Goal: Task Accomplishment & Management: Complete application form

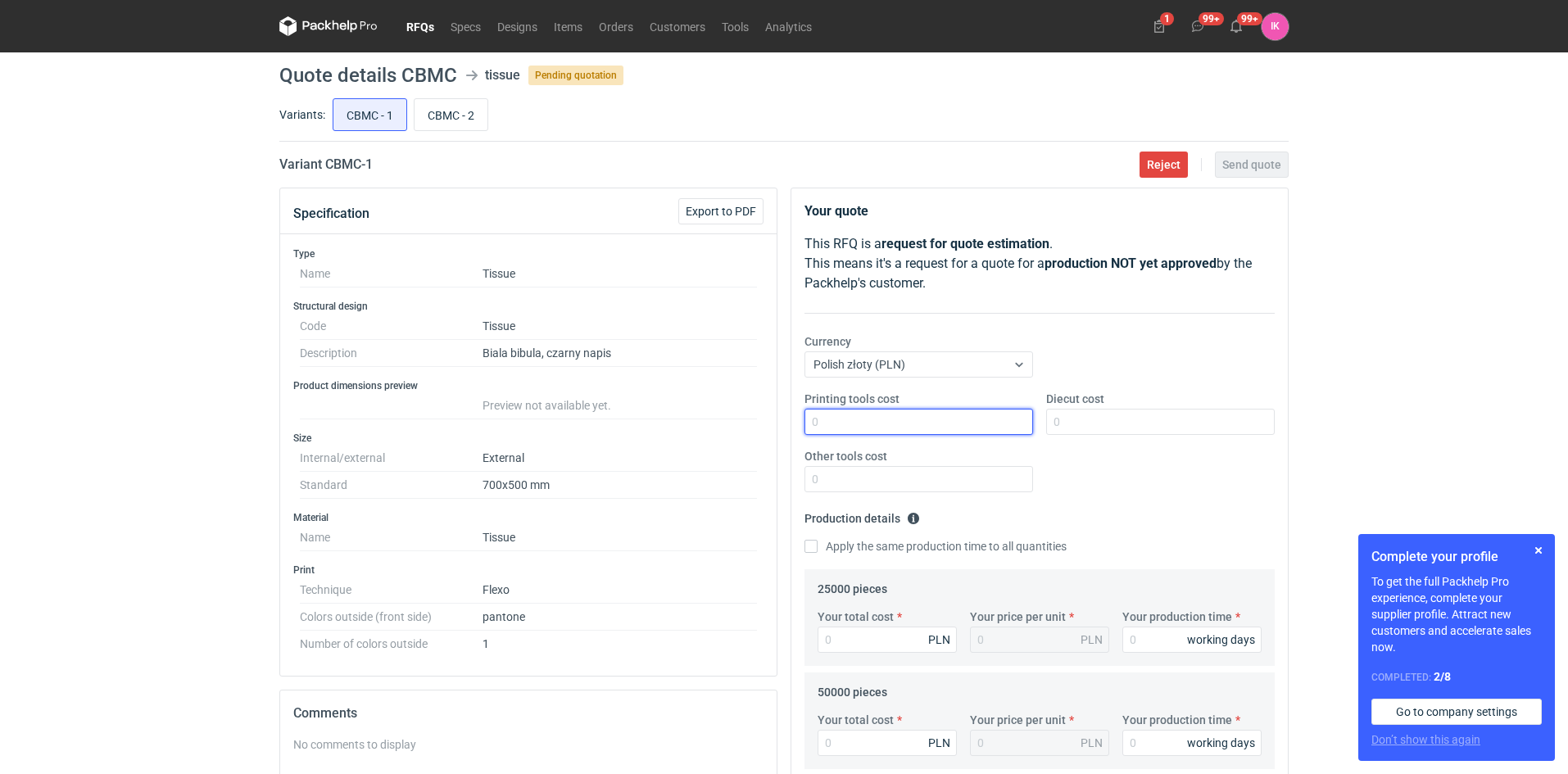
click at [929, 418] on input "Printing tools cost" at bounding box center [919, 422] width 229 height 26
type input "1750"
click at [873, 479] on input "Other tools cost" at bounding box center [919, 479] width 229 height 26
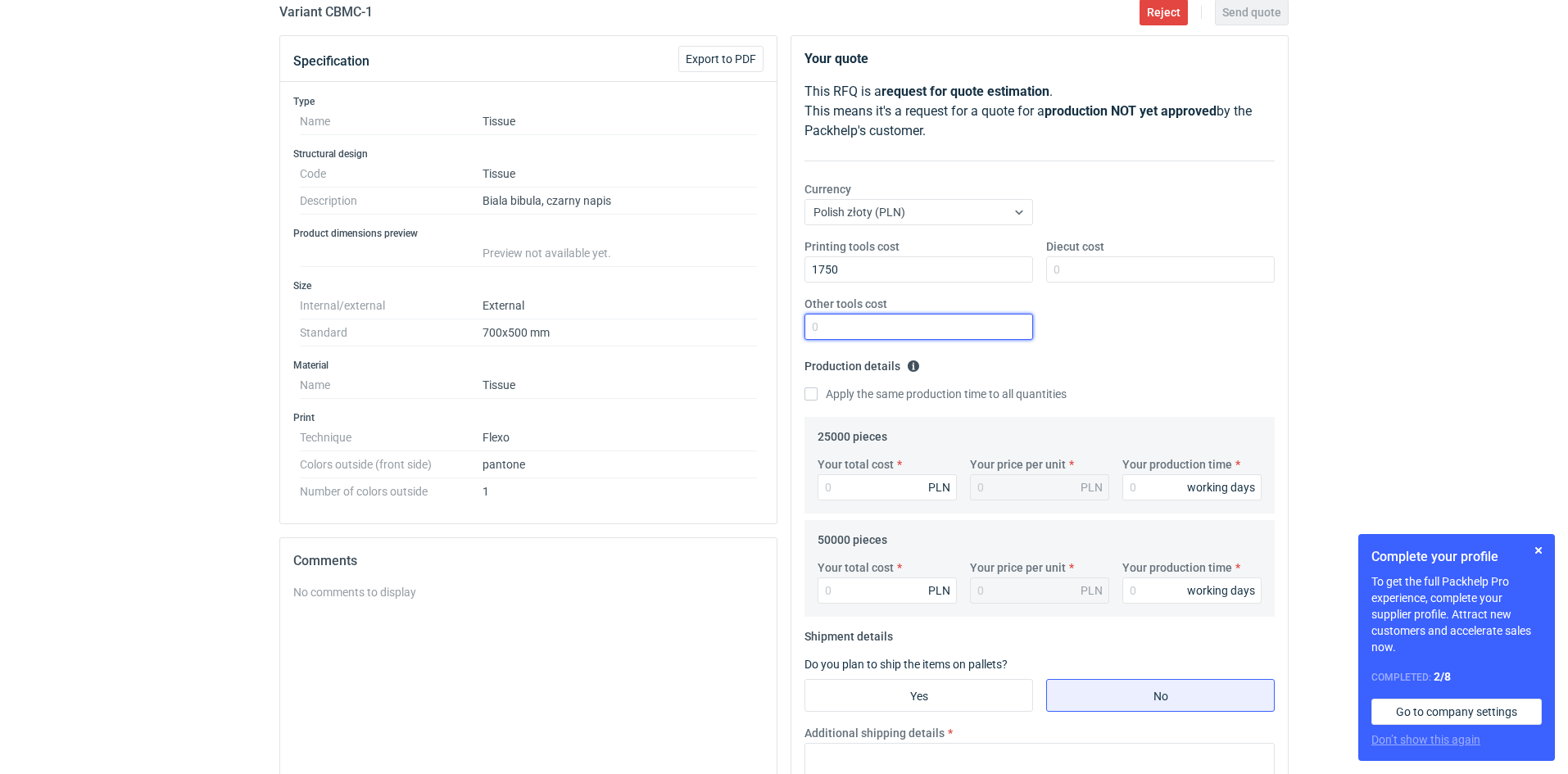
scroll to position [163, 0]
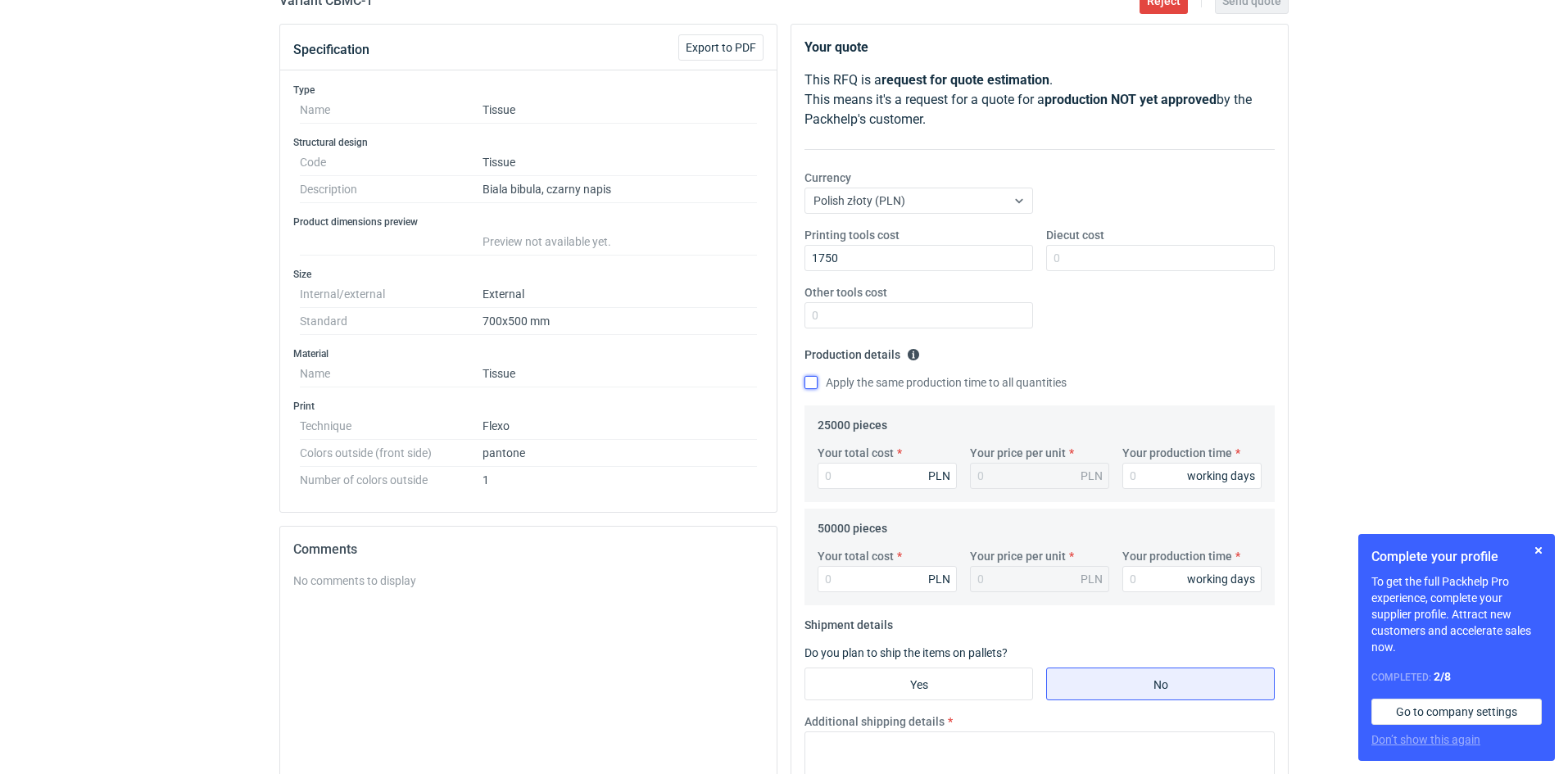
click at [810, 383] on input "Apply the same production time to all quantities" at bounding box center [811, 382] width 14 height 14
checkbox input "true"
click at [1165, 474] on input "Your production time" at bounding box center [1192, 475] width 139 height 26
type input "3"
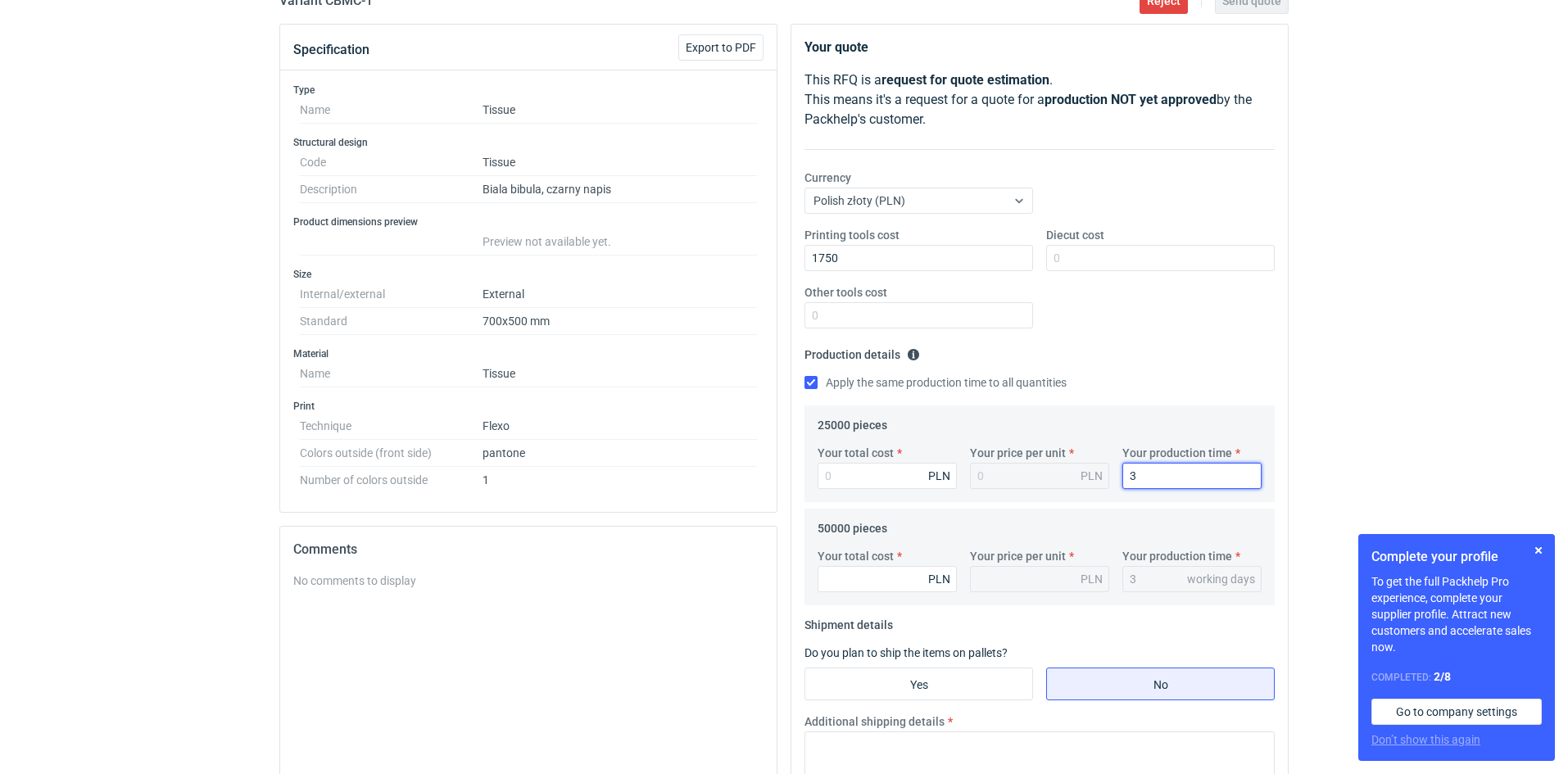
type input "30"
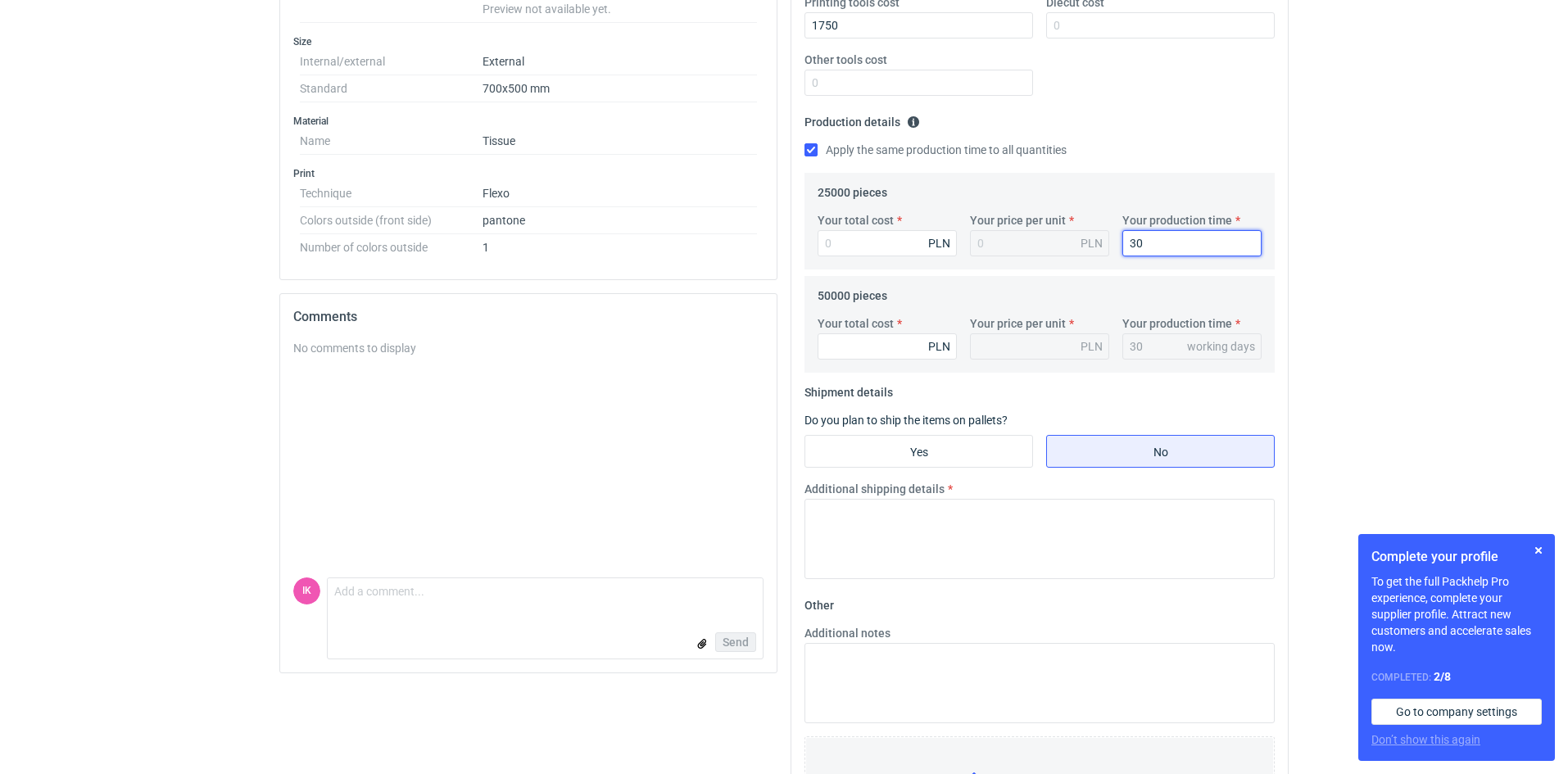
scroll to position [484, 0]
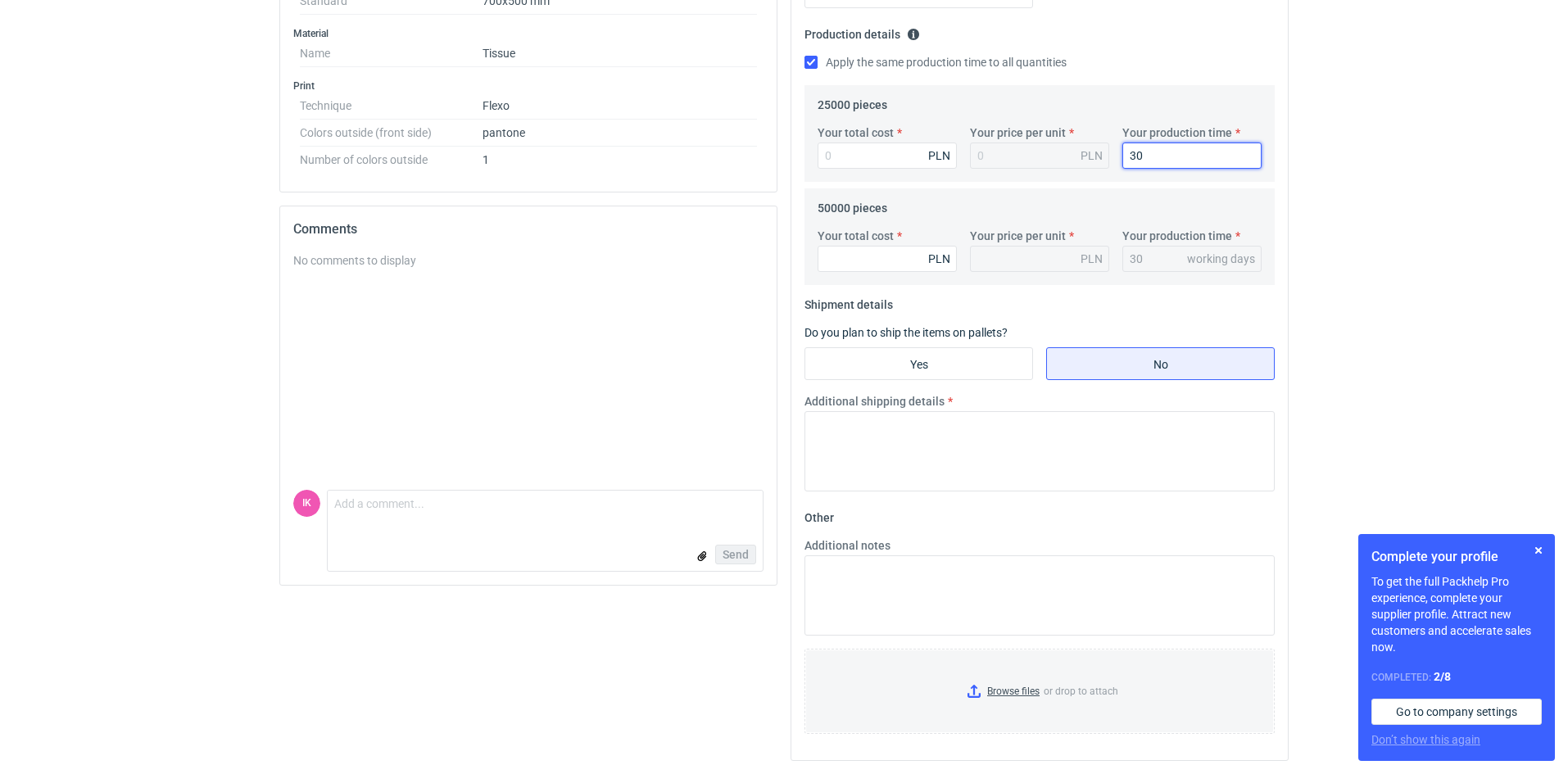
type input "30"
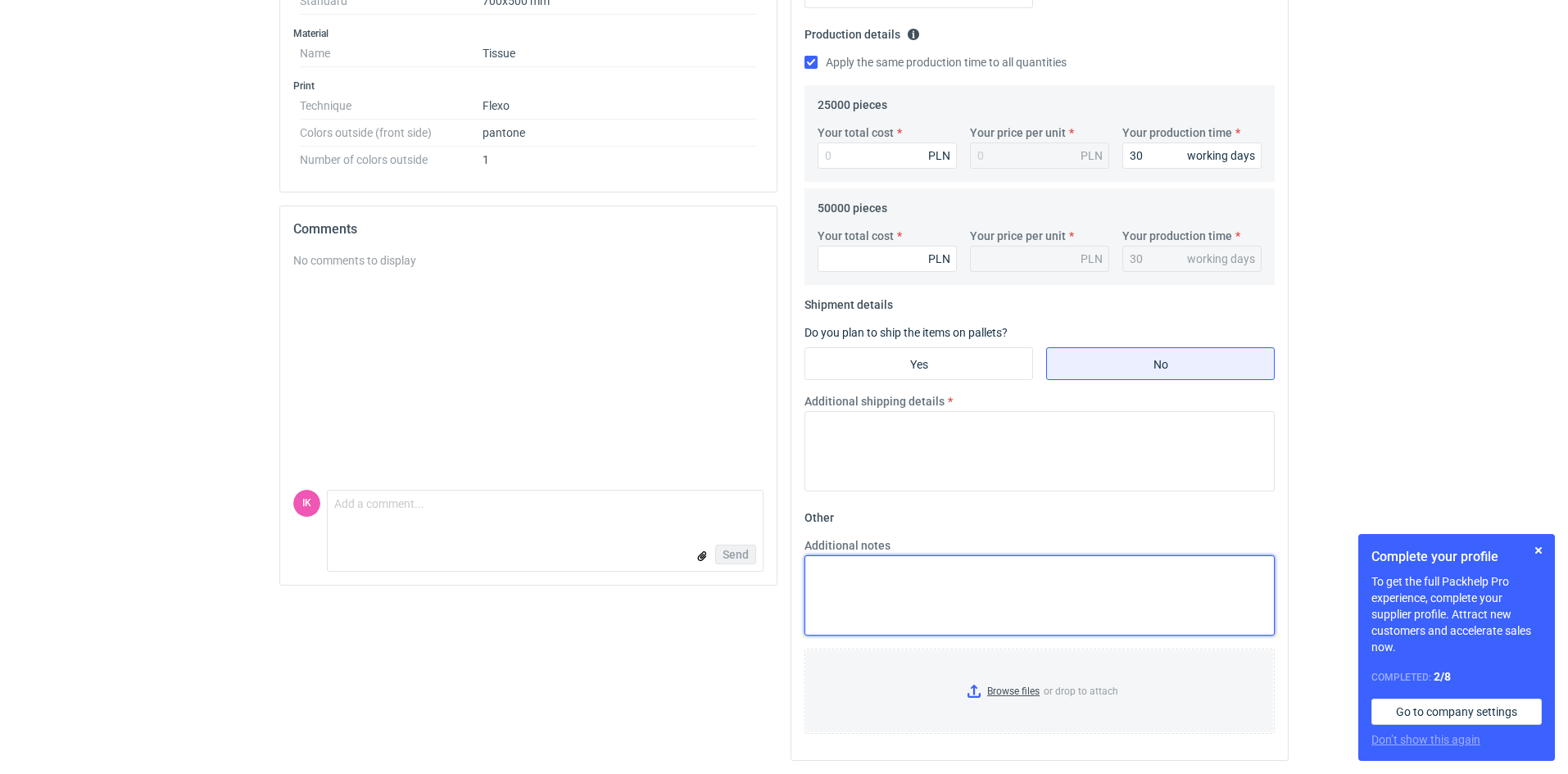
click at [851, 578] on textarea "Additional notes" at bounding box center [1040, 595] width 471 height 80
paste textarea "03713/25"
click at [898, 621] on textarea "oferta 03713/25 arkusz 500x700mm - nadruk tapetowy 1 kolor (czarny) papier biał…" at bounding box center [1040, 595] width 471 height 80
type textarea "oferta 03713/25 arkusz 500x700mm - nadruk tapetowy 1 kolor (czarny) papier biał…"
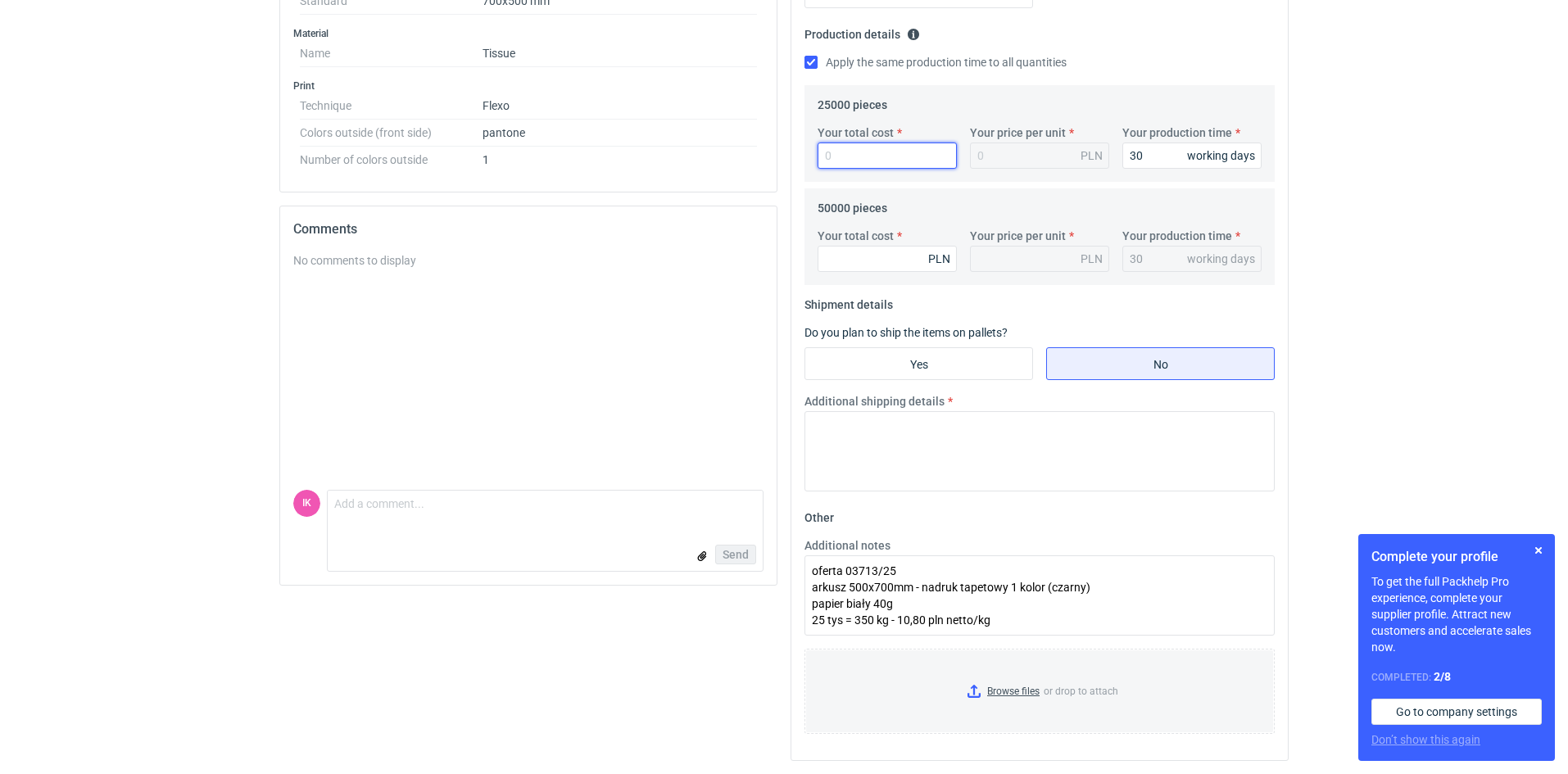
click at [841, 147] on input "Your total cost" at bounding box center [887, 155] width 139 height 26
type input "3780"
type input "0.15"
type input "3780"
click at [852, 269] on input "Your total cost" at bounding box center [887, 258] width 139 height 26
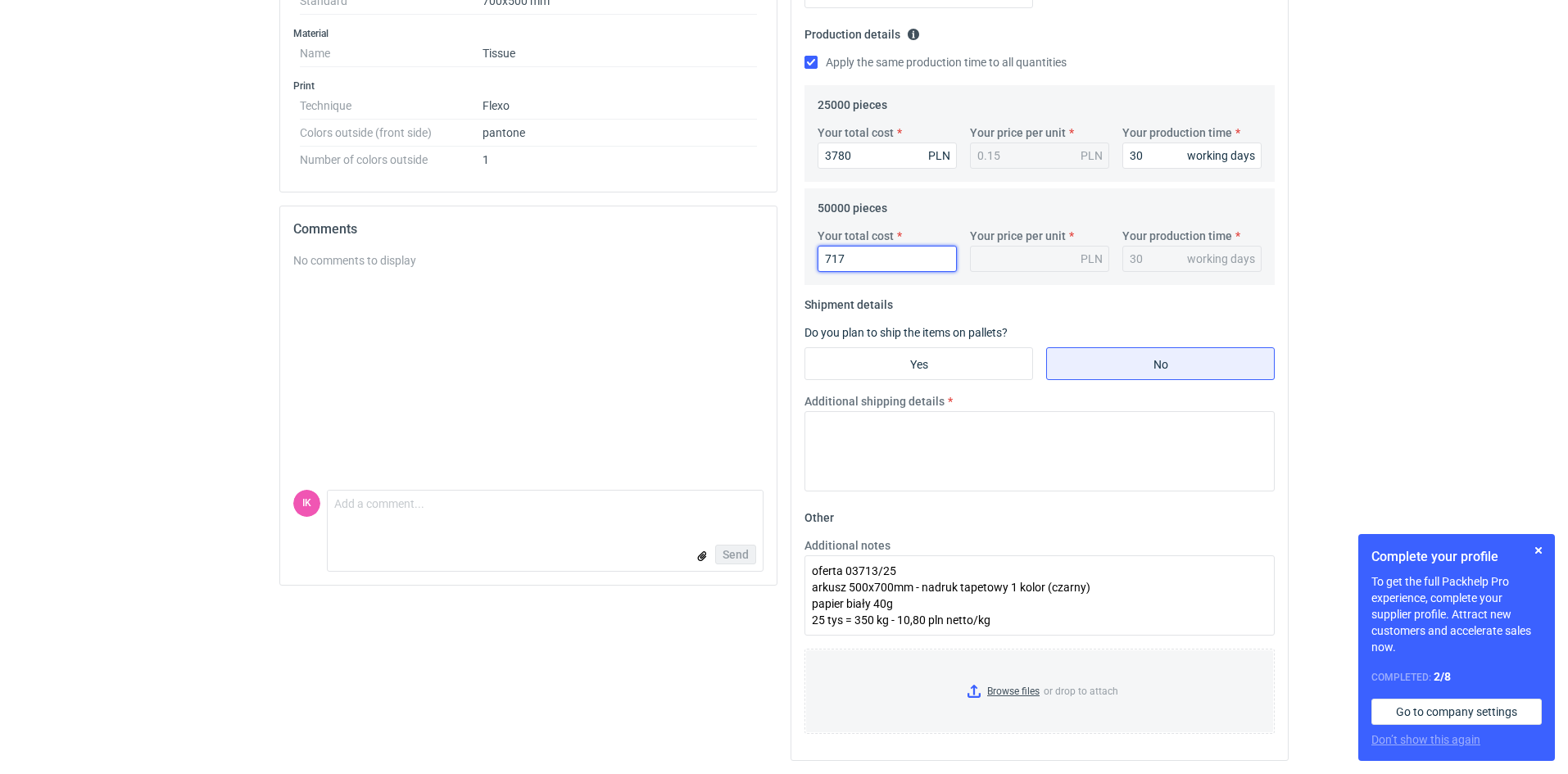
type input "7178"
type input "0.14"
type input "7175"
click at [826, 367] on input "Yes" at bounding box center [919, 363] width 227 height 31
radio input "true"
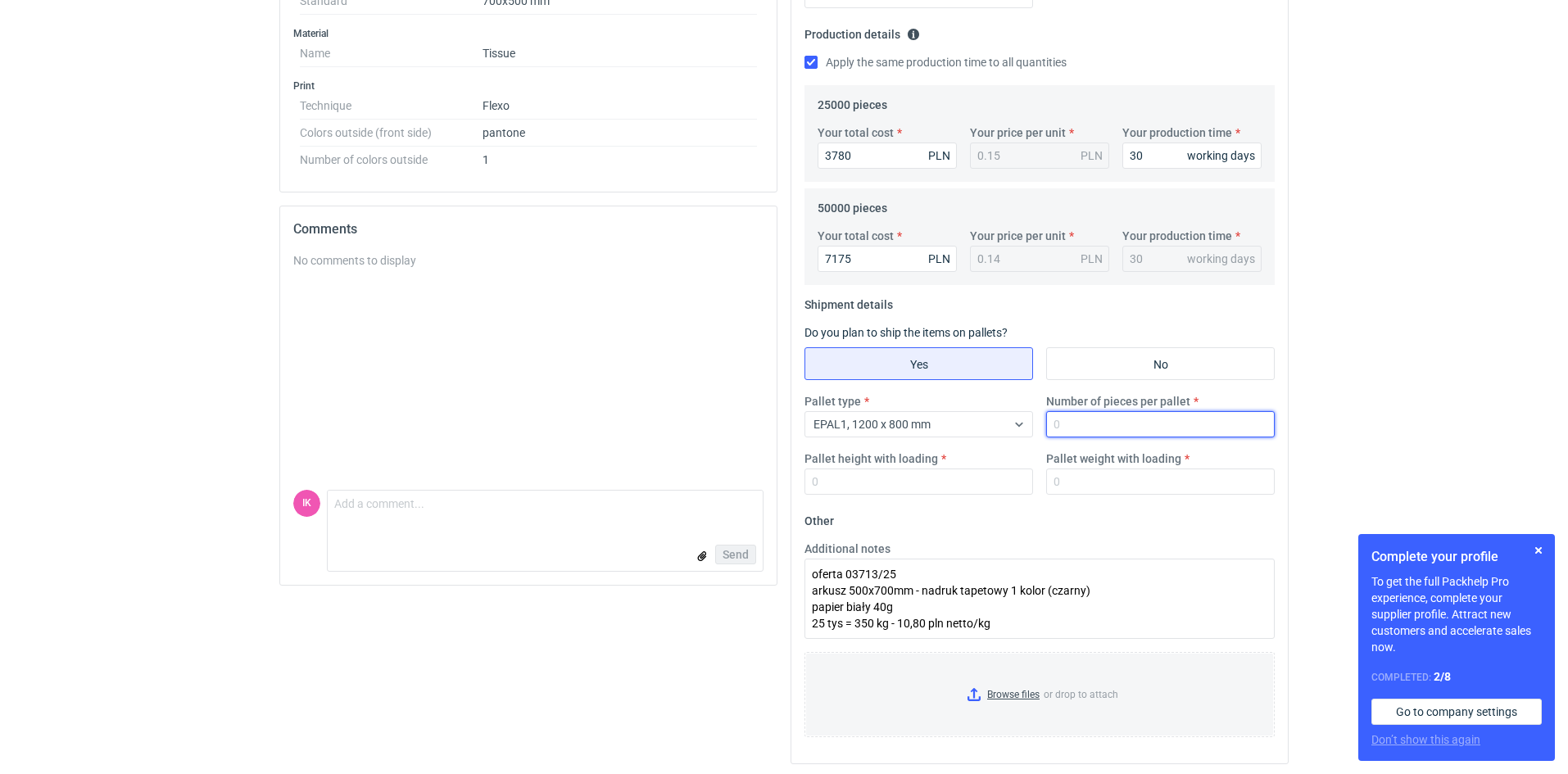
click at [1071, 419] on input "Number of pieces per pallet" at bounding box center [1160, 424] width 229 height 26
type input "25000"
click at [848, 489] on input "Pallet height with loading" at bounding box center [919, 481] width 229 height 26
type input "160"
click at [1050, 475] on input "Pallet weight with loading" at bounding box center [1160, 481] width 229 height 26
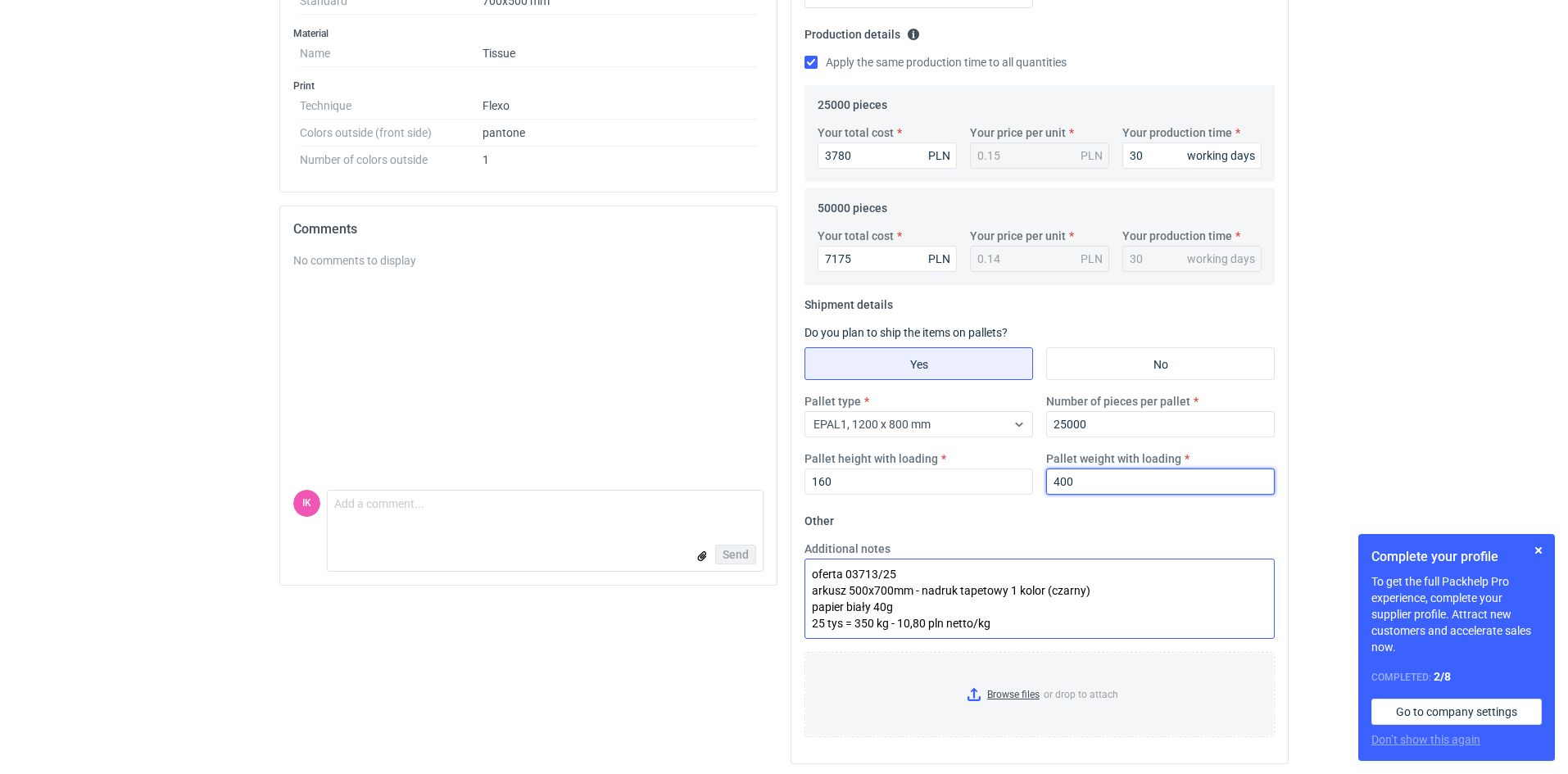
type input "400"
click at [1013, 620] on textarea "oferta 03713/25 arkusz 500x700mm - nadruk tapetowy 1 kolor (czarny) papier biał…" at bounding box center [1040, 599] width 471 height 80
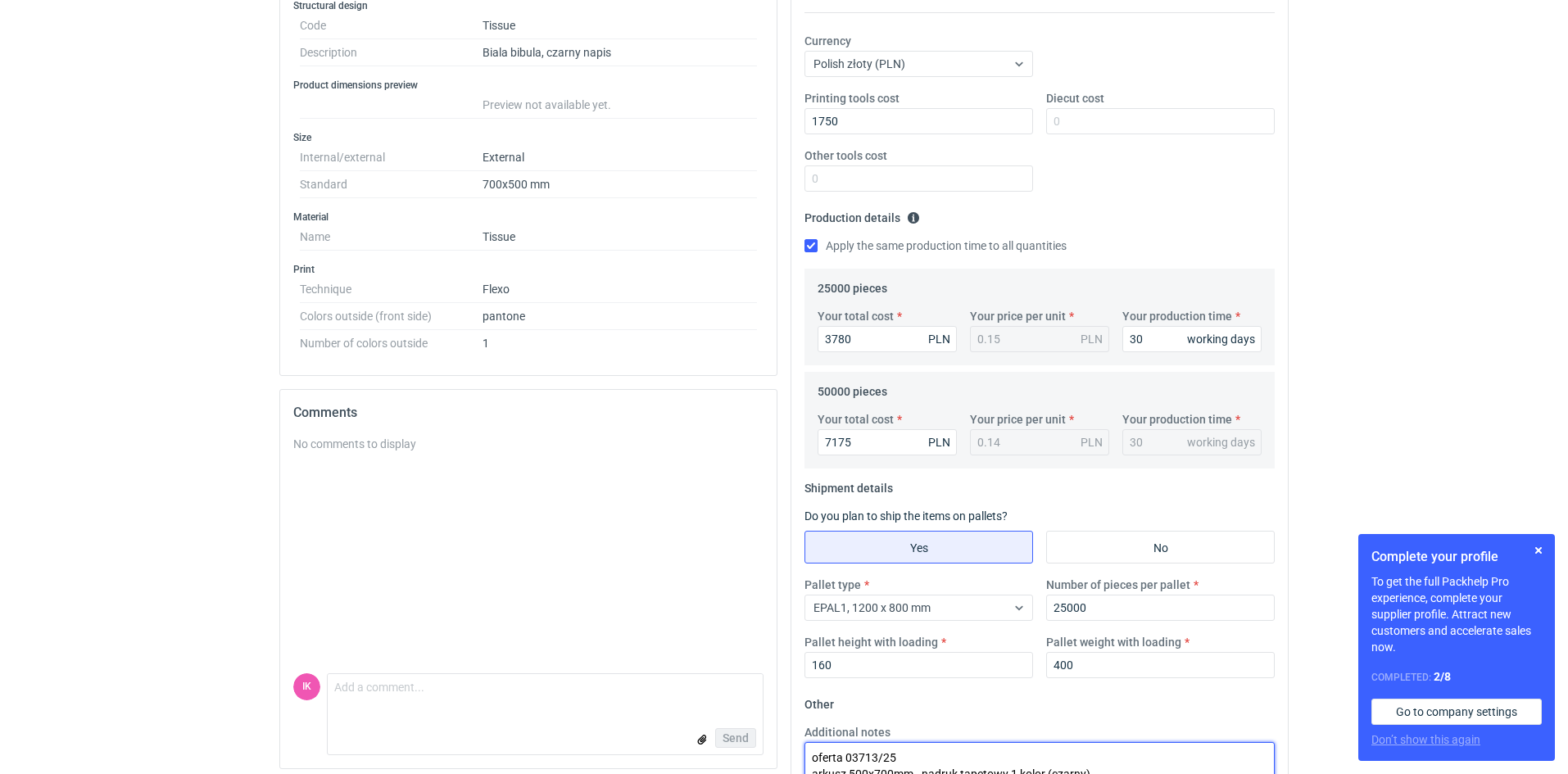
scroll to position [488, 0]
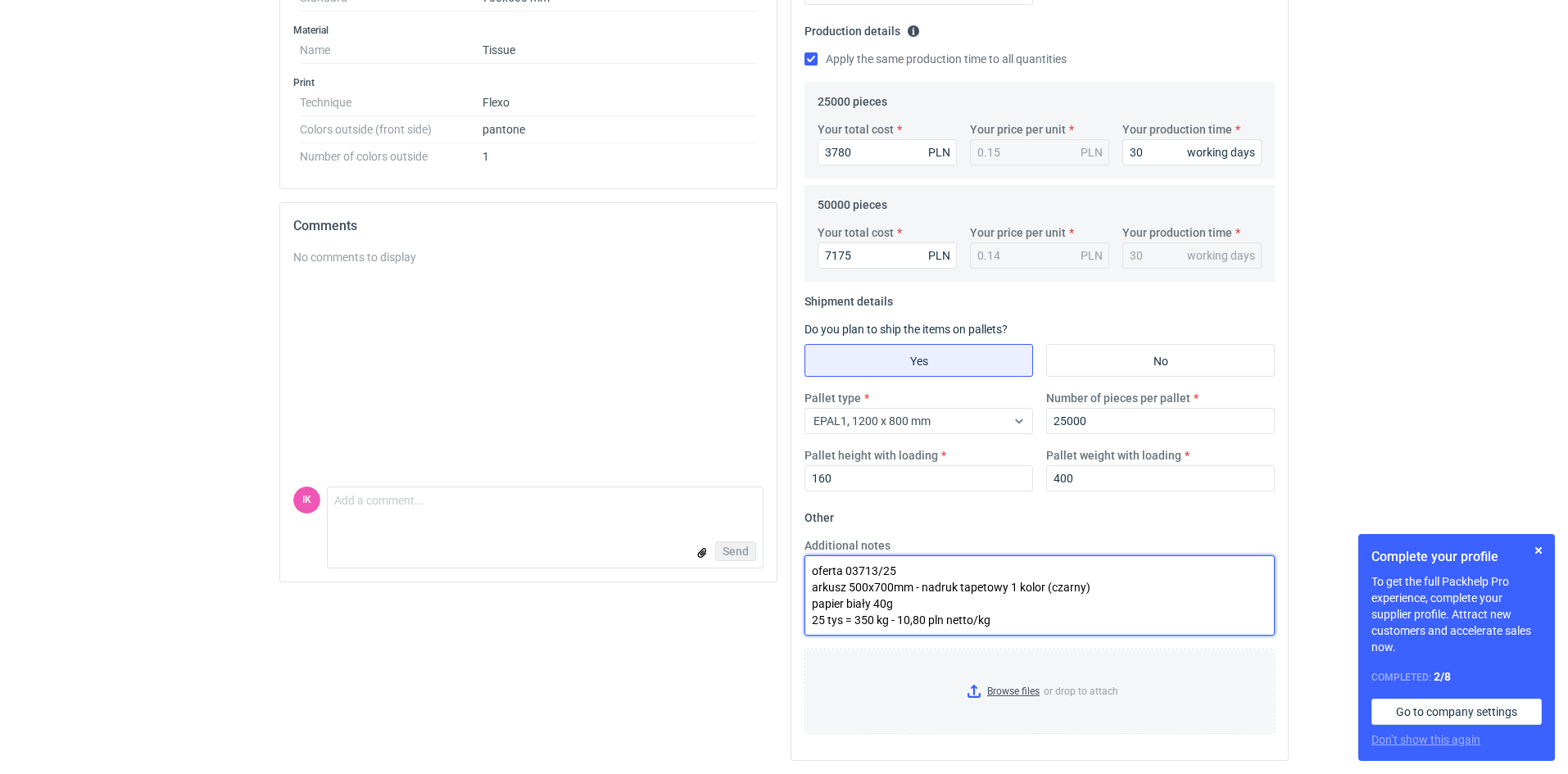
drag, startPoint x: 997, startPoint y: 615, endPoint x: 718, endPoint y: 619, distance: 279.0
click at [718, 619] on div "Specification Export to PDF Type Name Tissue Structural design Code Tissue Desc…" at bounding box center [784, 237] width 1022 height 1074
click at [1013, 616] on textarea "oferta 03713/25 arkusz 500x700mm - nadruk tapetowy 1 kolor (czarny) papier biał…" at bounding box center [1040, 595] width 471 height 80
paste textarea "25 tys = 350 kg - 10,80 pln netto/kg"
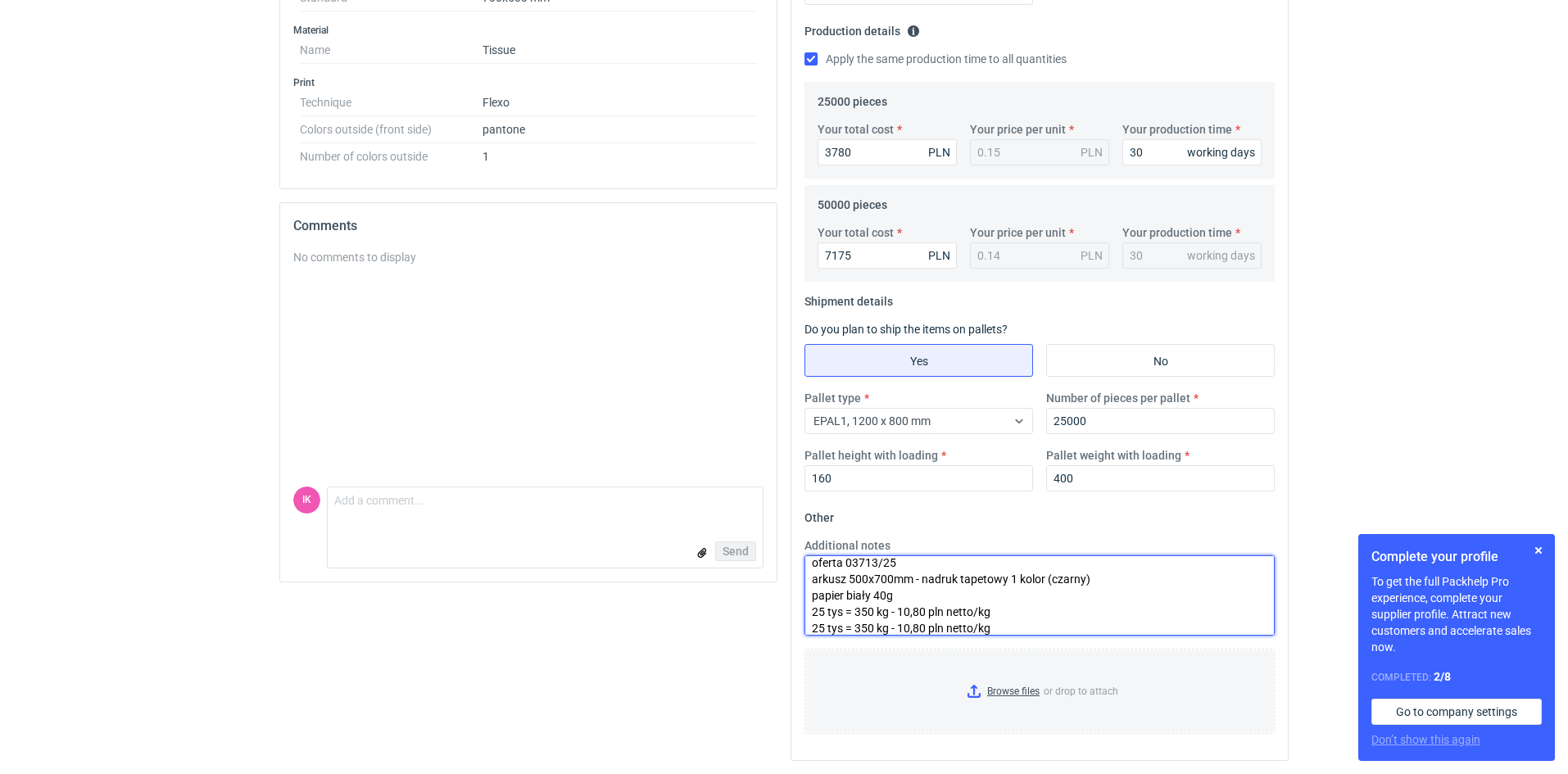
click at [812, 626] on textarea "oferta 03713/25 arkusz 500x700mm - nadruk tapetowy 1 kolor (czarny) papier biał…" at bounding box center [1040, 595] width 471 height 80
click at [1003, 623] on textarea "oferta 03713/25 arkusz 500x700mm - nadruk tapetowy 1 kolor (czarny) papier biał…" at bounding box center [1040, 595] width 471 height 80
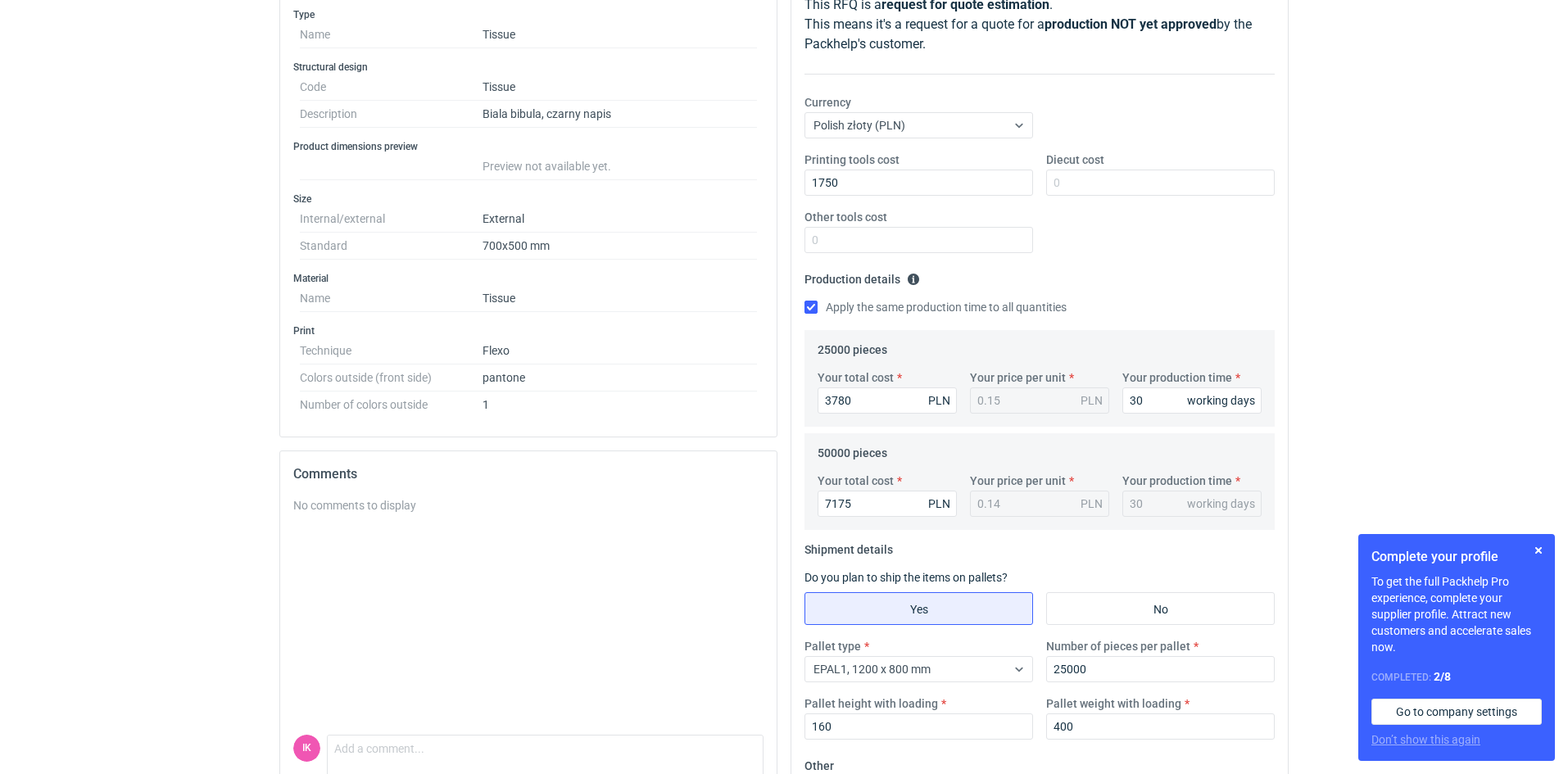
scroll to position [0, 0]
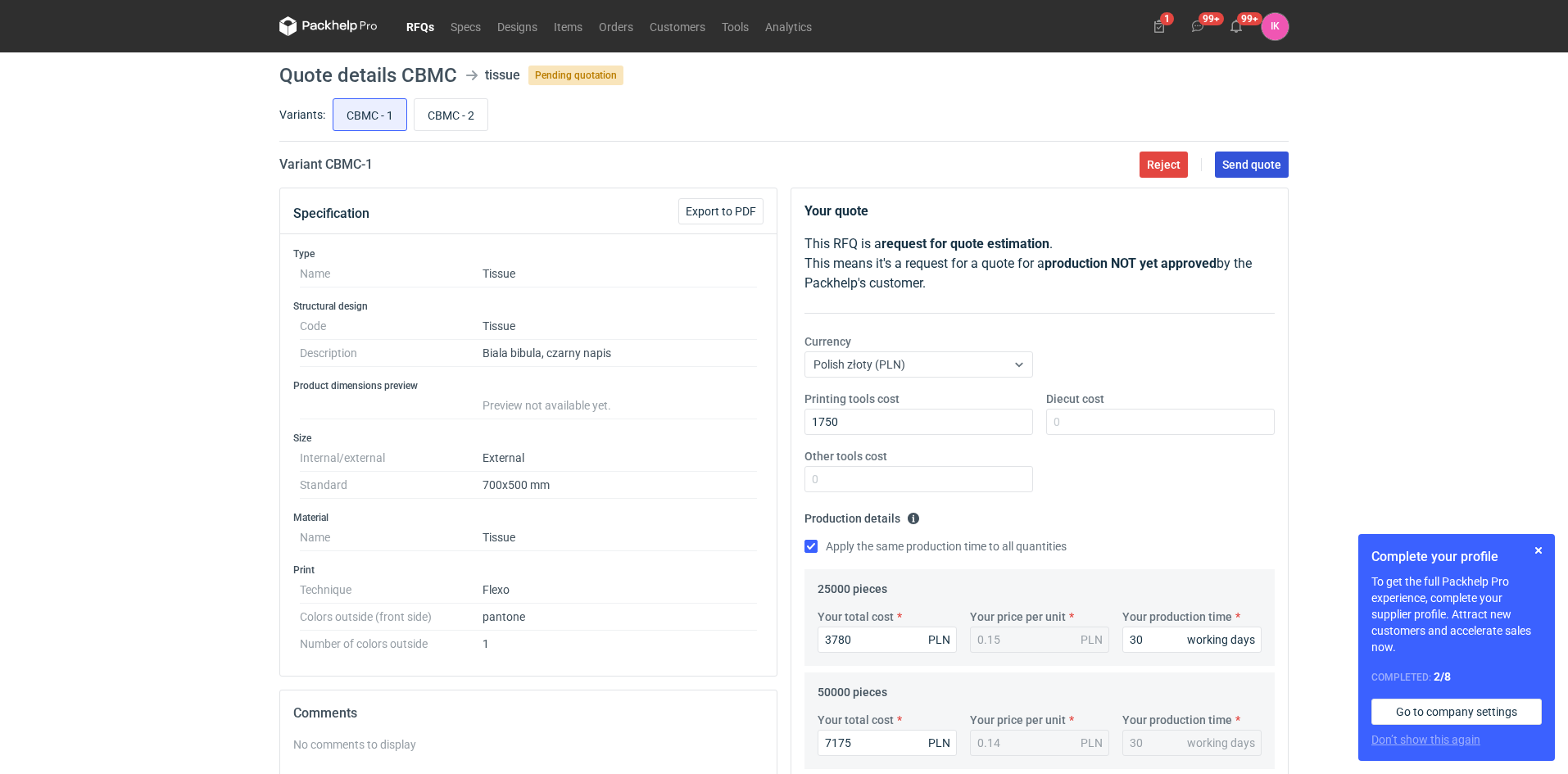
type textarea "oferta 03713/25 arkusz 500x700mm - nadruk tapetowy 1 kolor (czarny) papier biał…"
click at [1239, 163] on span "Send quote" at bounding box center [1251, 164] width 59 height 12
click at [444, 103] on input "CBMC - 2" at bounding box center [451, 115] width 73 height 31
radio input "true"
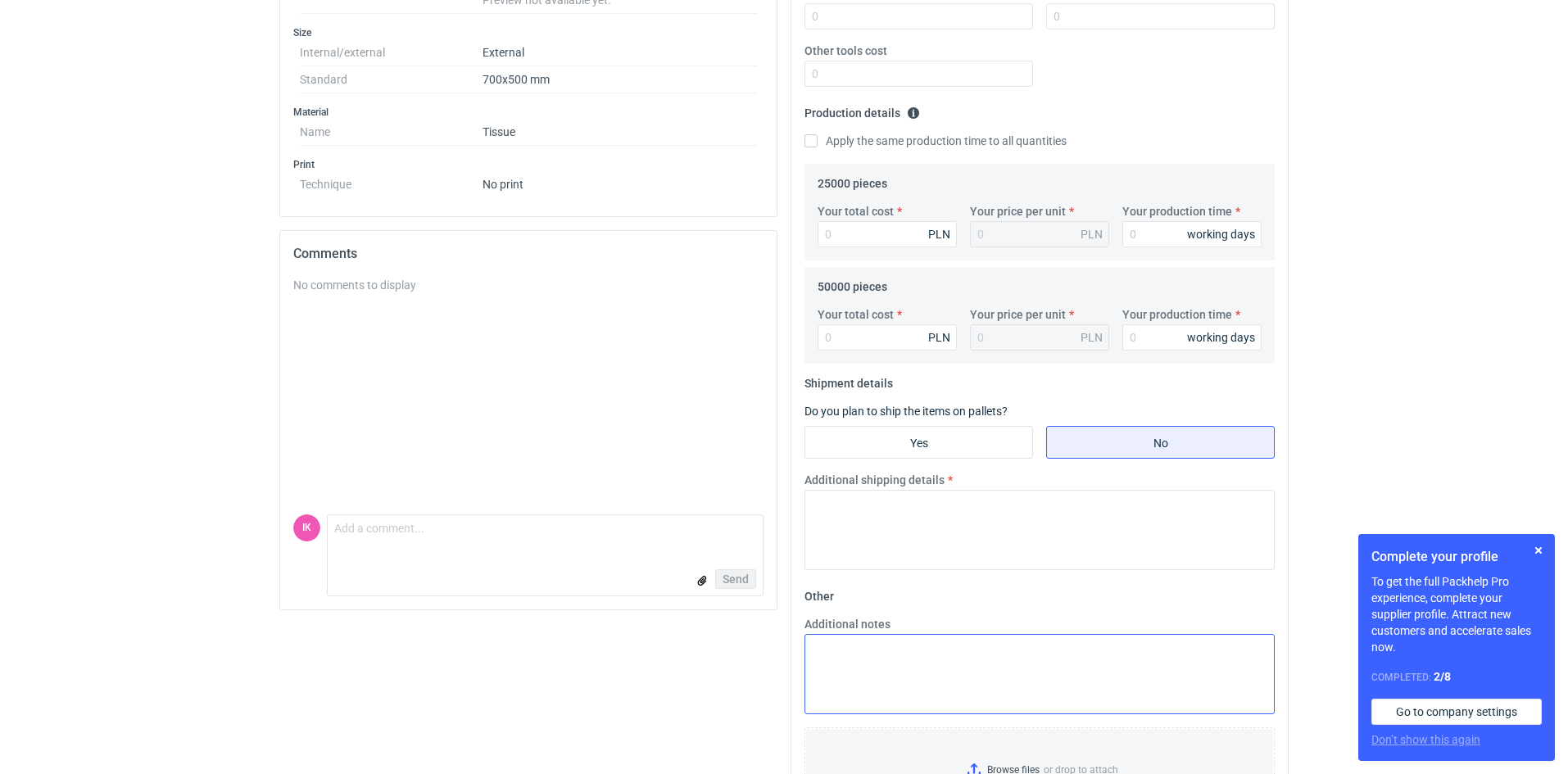
scroll to position [409, 0]
click at [823, 633] on textarea "Additional notes" at bounding box center [1040, 669] width 471 height 80
paste textarea "oferta 03713/25 arkusz 500x700mm - nadruk tapetowy 1 kolor (czarny) papier biał…"
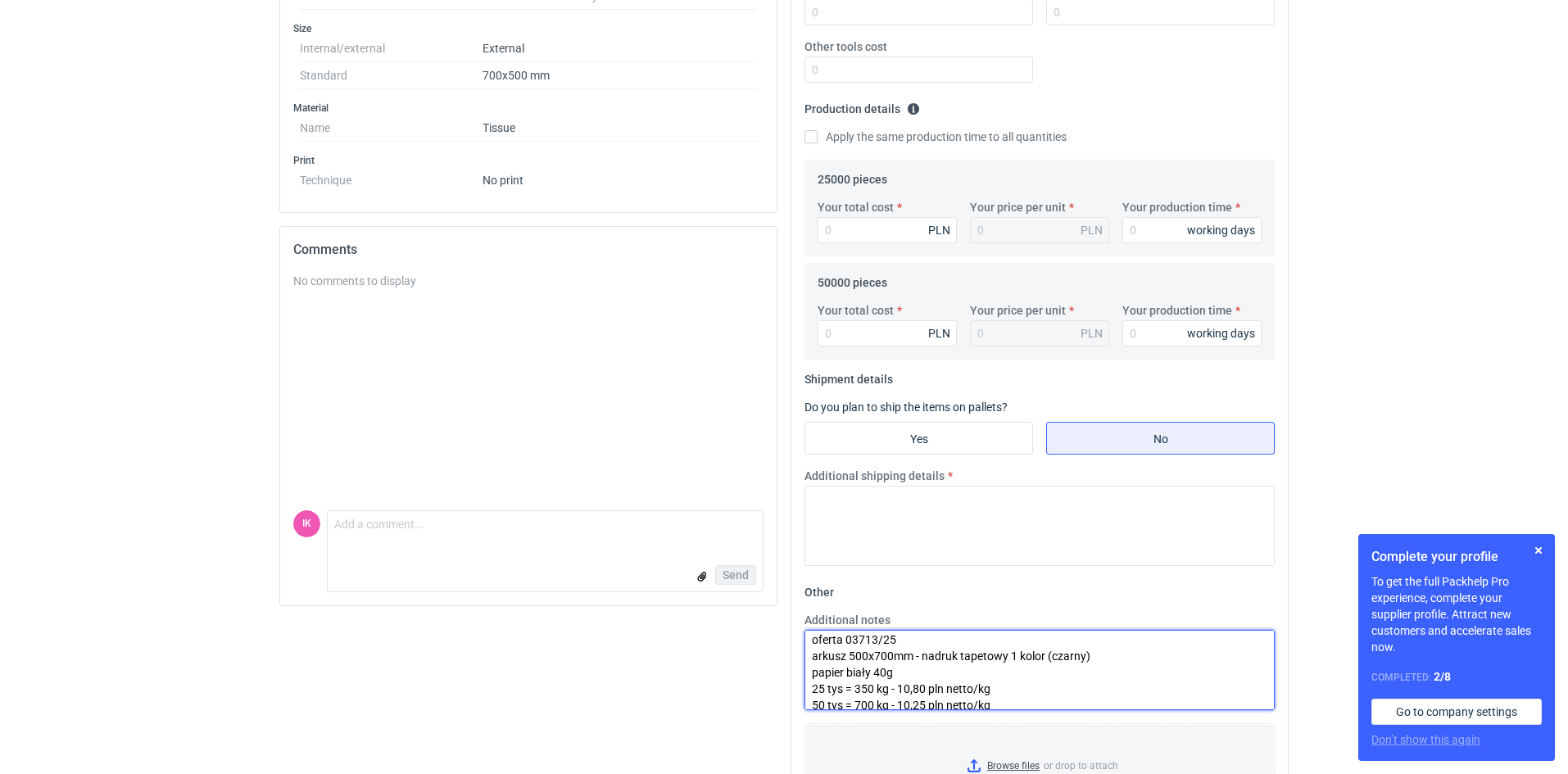
scroll to position [0, 0]
click at [871, 646] on textarea "oferta 03713/25 arkusz 500x700mm - nadruk tapetowy 1 kolor (czarny) papier biał…" at bounding box center [1040, 669] width 471 height 80
click at [923, 660] on textarea "oferta 03715/25 arkusz 500x700mm - nadruk tapetowy 1 kolor (czarny) papier biał…" at bounding box center [1040, 669] width 471 height 80
drag, startPoint x: 914, startPoint y: 698, endPoint x: 1043, endPoint y: 710, distance: 129.6
click at [916, 699] on textarea "oferta 03715/25 arkusz 500x700mm - brak nadruku papier biały 40g 25 tys = 350 k…" at bounding box center [1040, 669] width 471 height 80
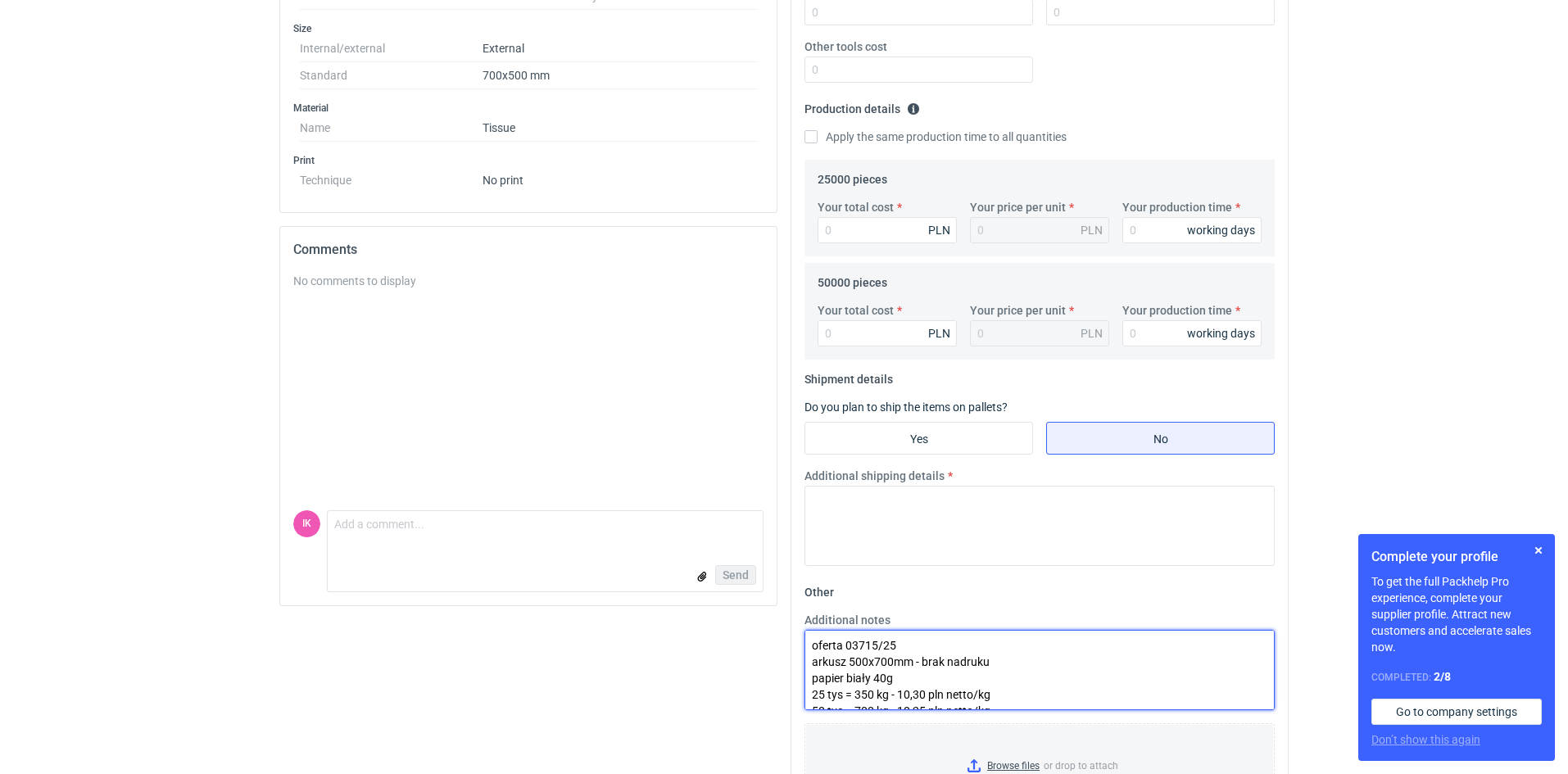
scroll to position [8, 0]
click at [899, 695] on textarea "oferta 03715/25 arkusz 500x700mm - brak nadruku papier biały 40g 25 tys = 350 k…" at bounding box center [1040, 669] width 471 height 80
type textarea "oferta 03715/25 arkusz 500x700mm - brak nadruku papier biały 40g 25 tys = 350 k…"
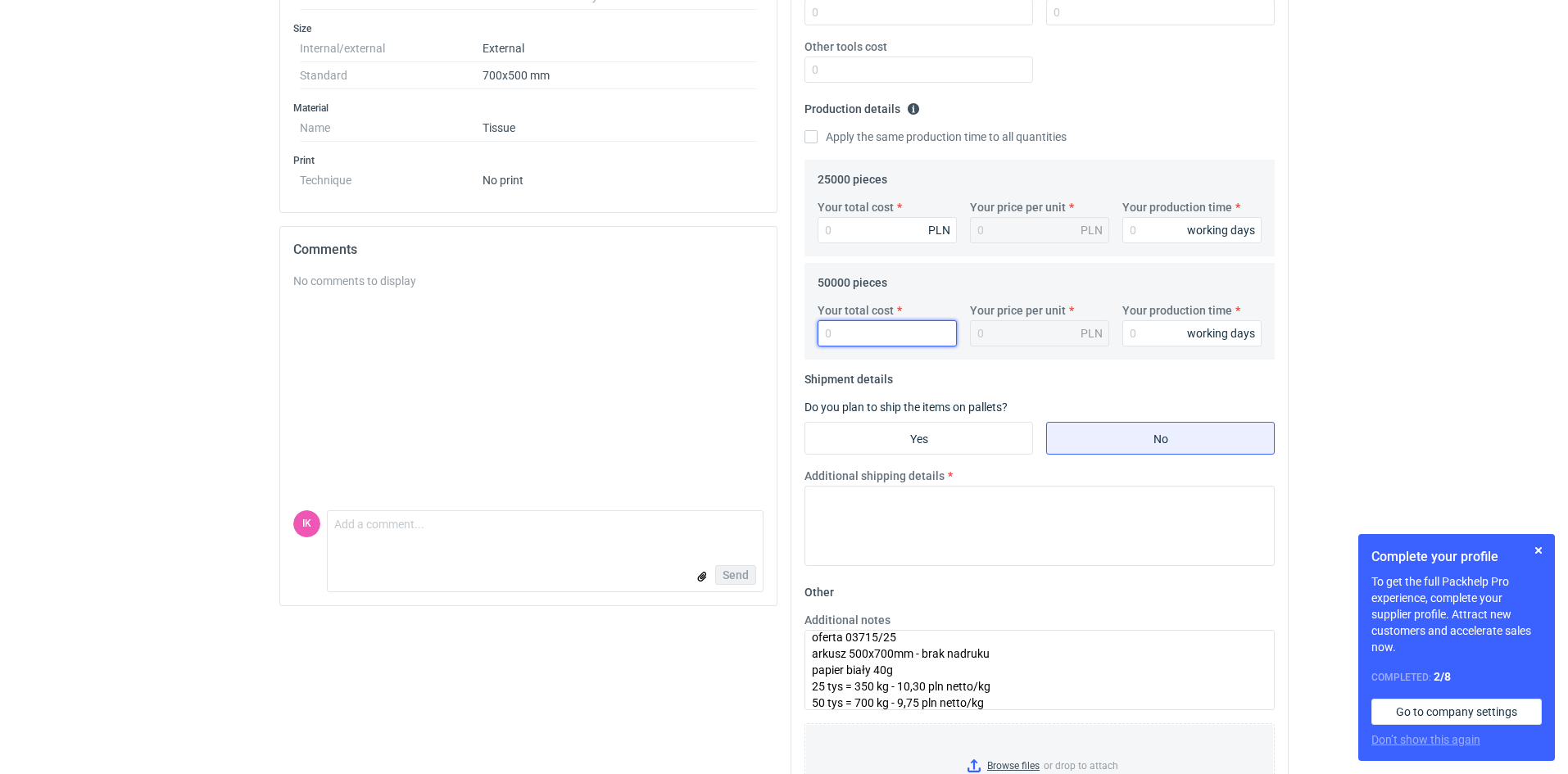
click at [863, 330] on input "Your total cost" at bounding box center [887, 333] width 139 height 26
type input "685"
type input "0.01"
type input "68"
type input "6825"
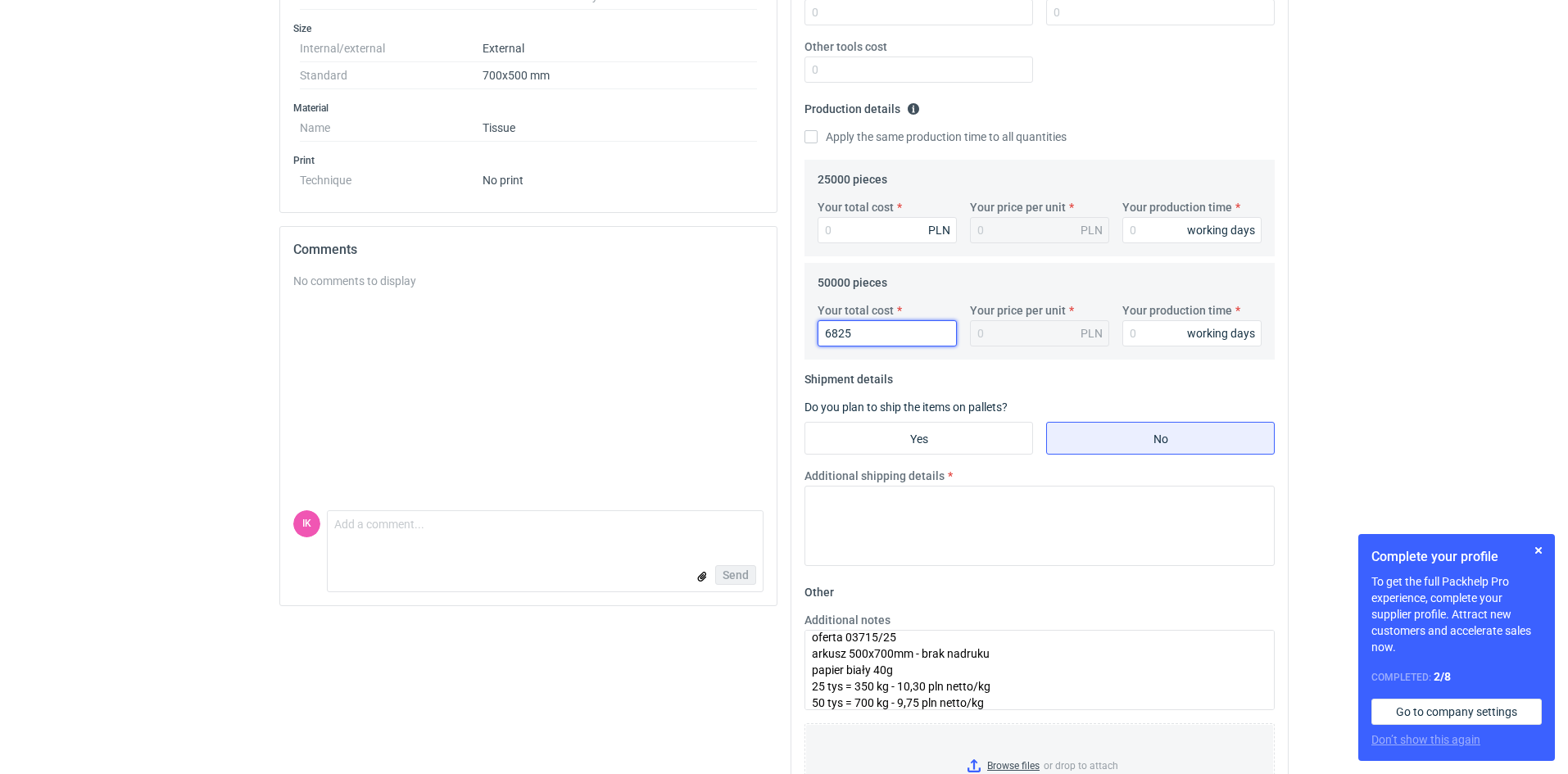
type input "0.14"
click at [845, 225] on input "Your total cost" at bounding box center [887, 229] width 139 height 26
type input "3605"
type input "0.14"
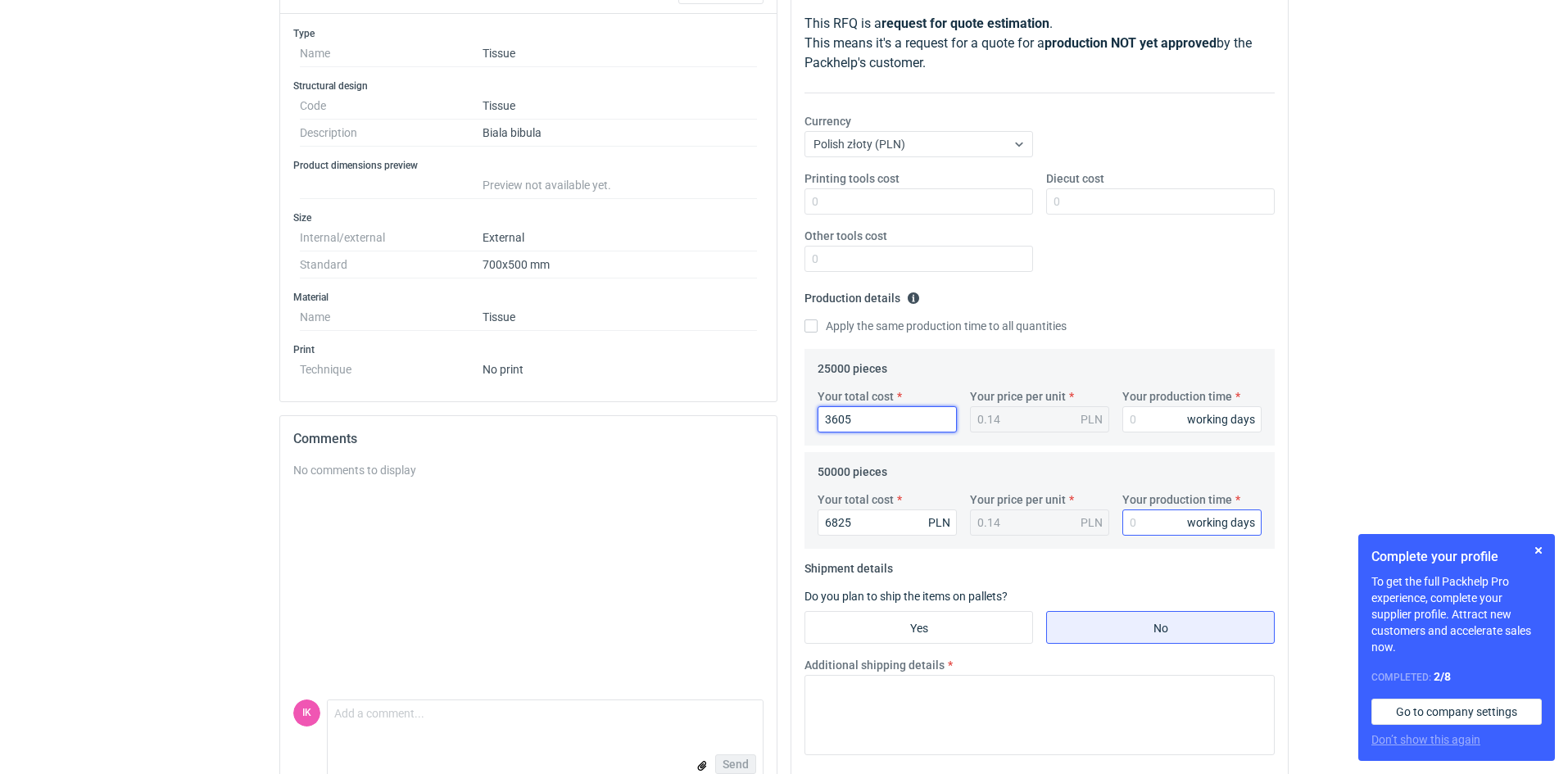
scroll to position [246, 0]
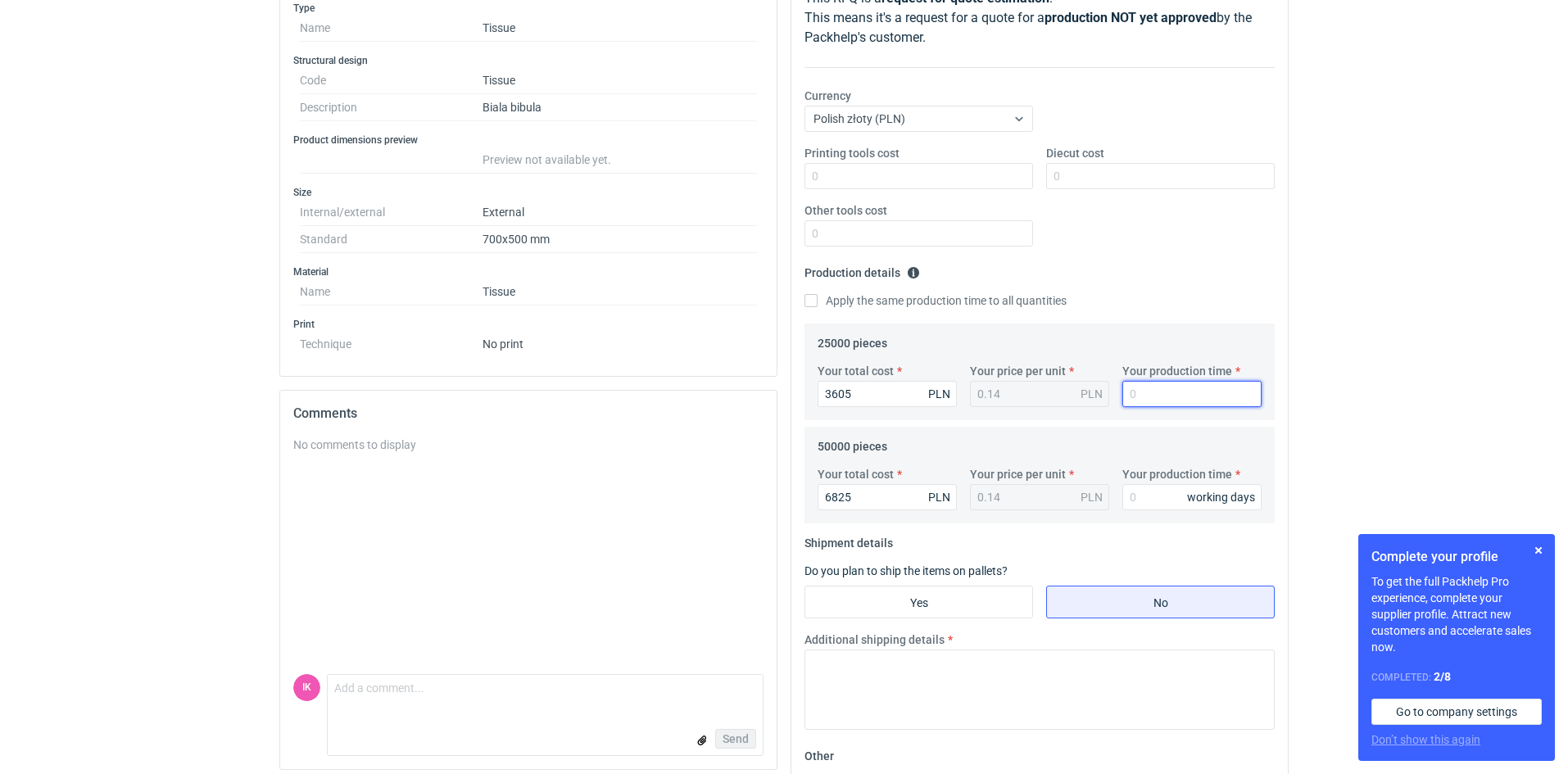
click at [1137, 386] on input "Your production time" at bounding box center [1192, 394] width 139 height 26
type input "30"
click at [1152, 498] on input "Your production time" at bounding box center [1192, 497] width 139 height 26
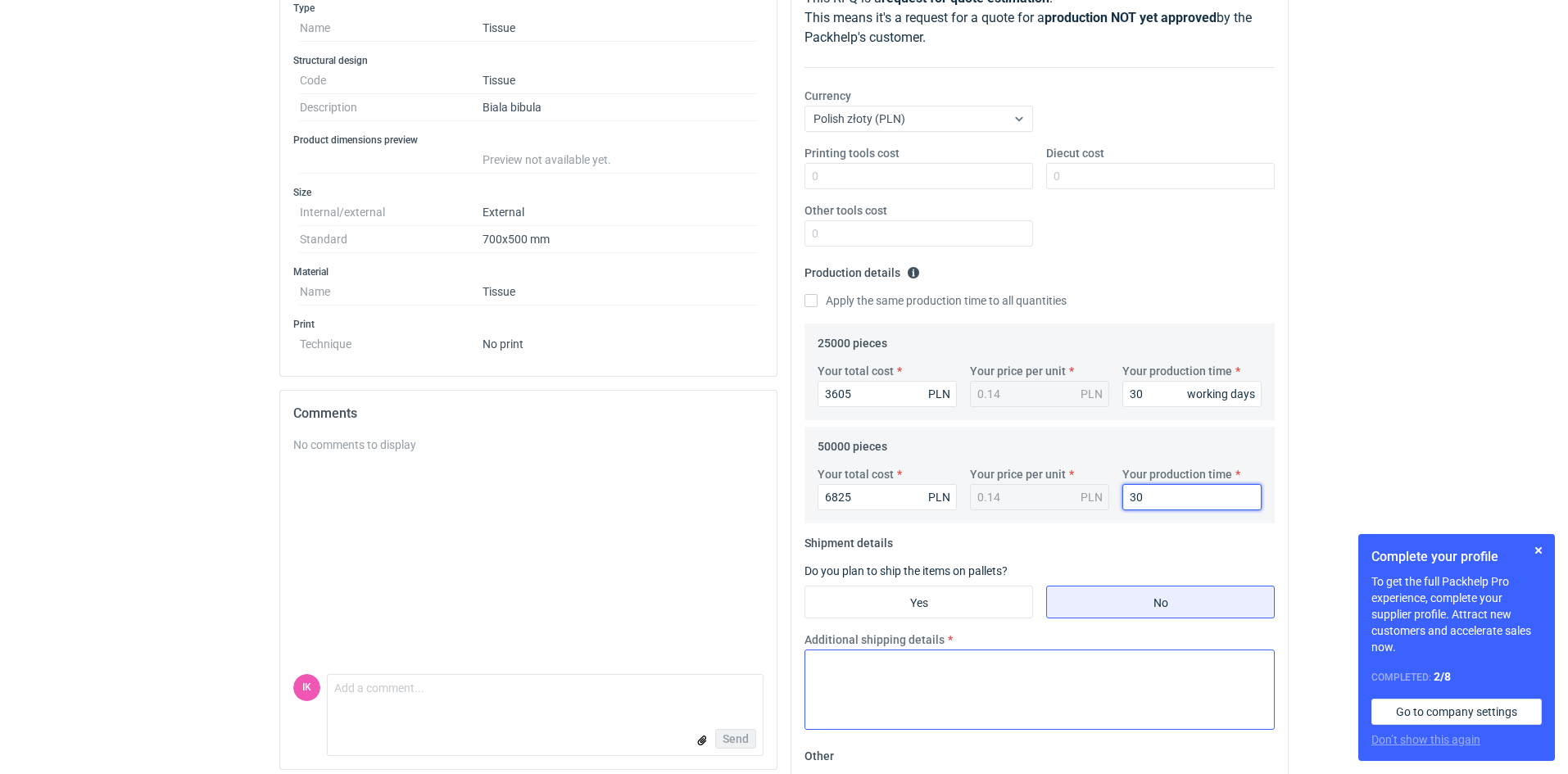
type input "30"
click at [867, 684] on textarea "Additional shipping details" at bounding box center [1040, 689] width 471 height 80
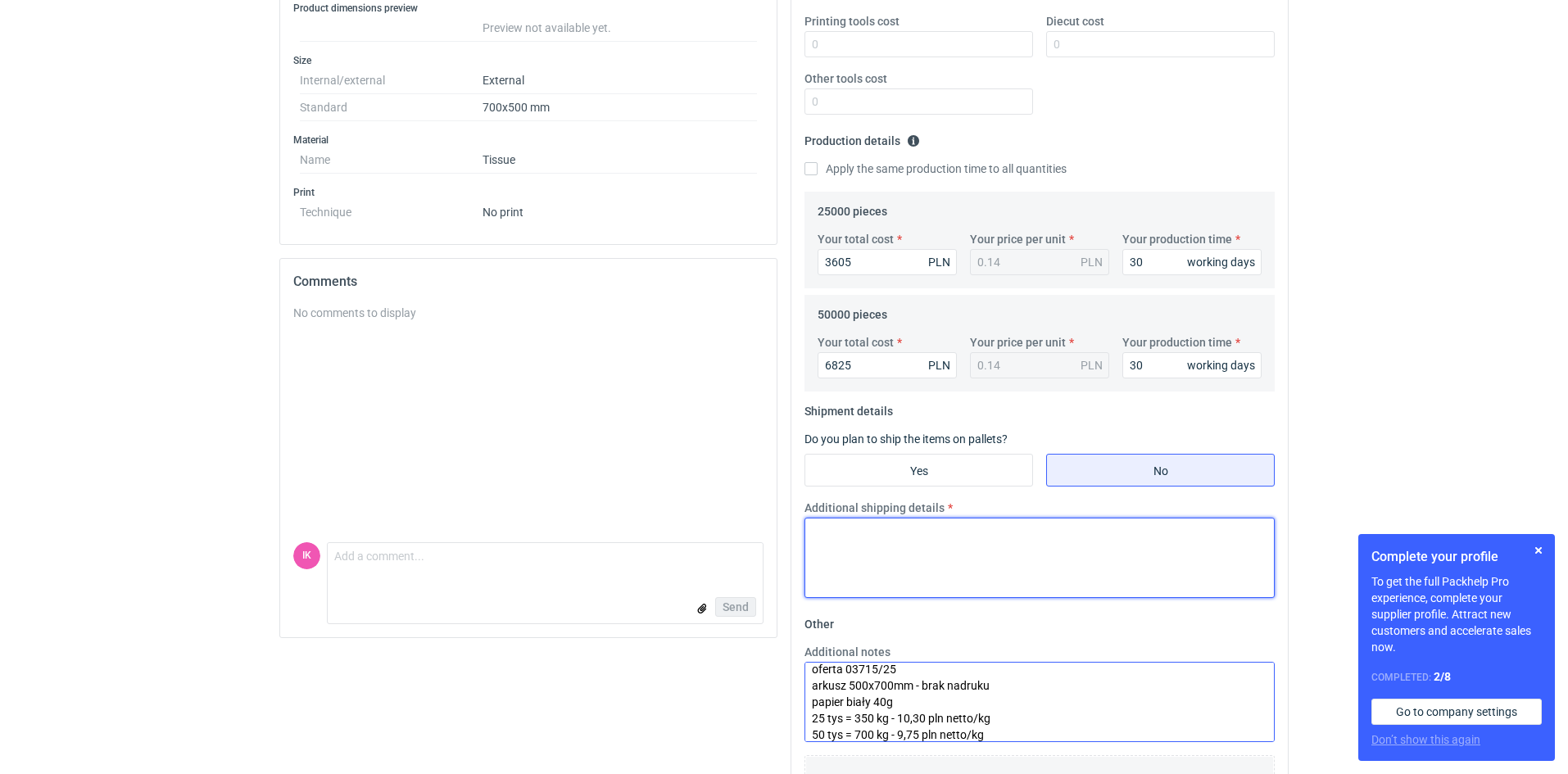
scroll to position [409, 0]
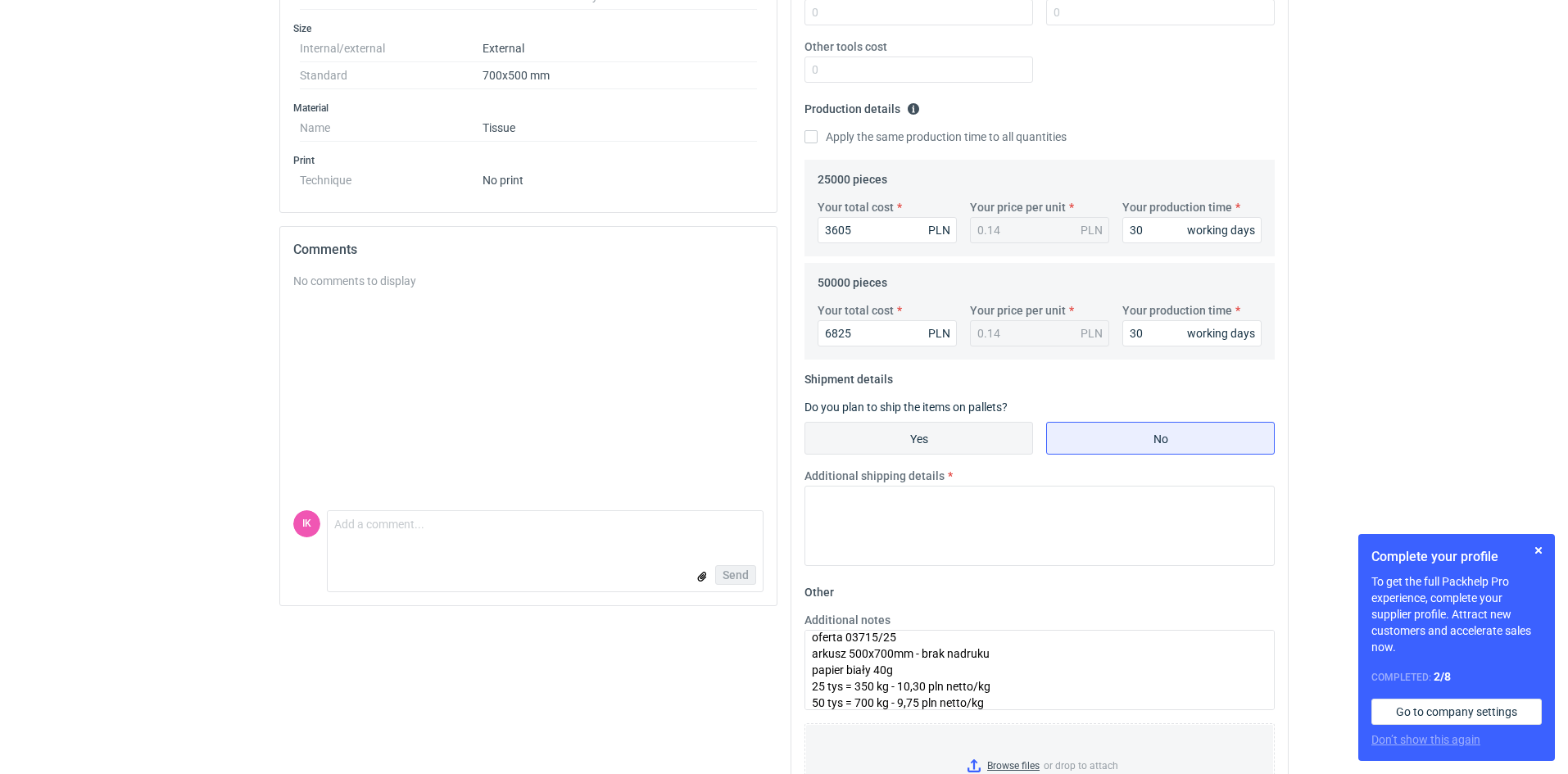
click at [941, 436] on input "Yes" at bounding box center [919, 438] width 227 height 31
radio input "true"
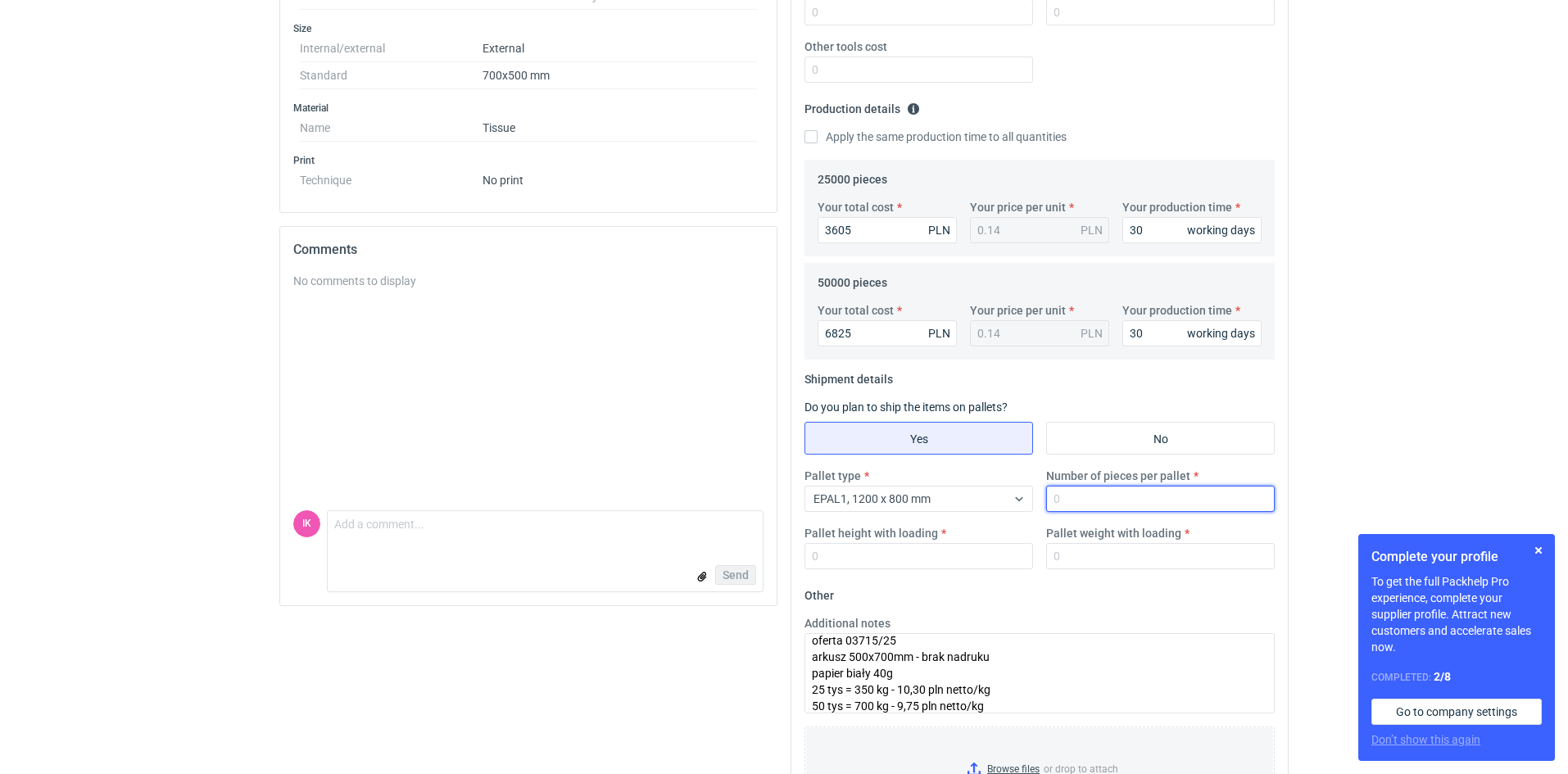
click at [1056, 498] on input "Number of pieces per pallet" at bounding box center [1160, 499] width 229 height 26
type input "25000"
click at [902, 560] on input "Pallet height with loading" at bounding box center [919, 555] width 229 height 26
type input "160"
click at [1090, 550] on input "Pallet weight with loading" at bounding box center [1160, 555] width 229 height 26
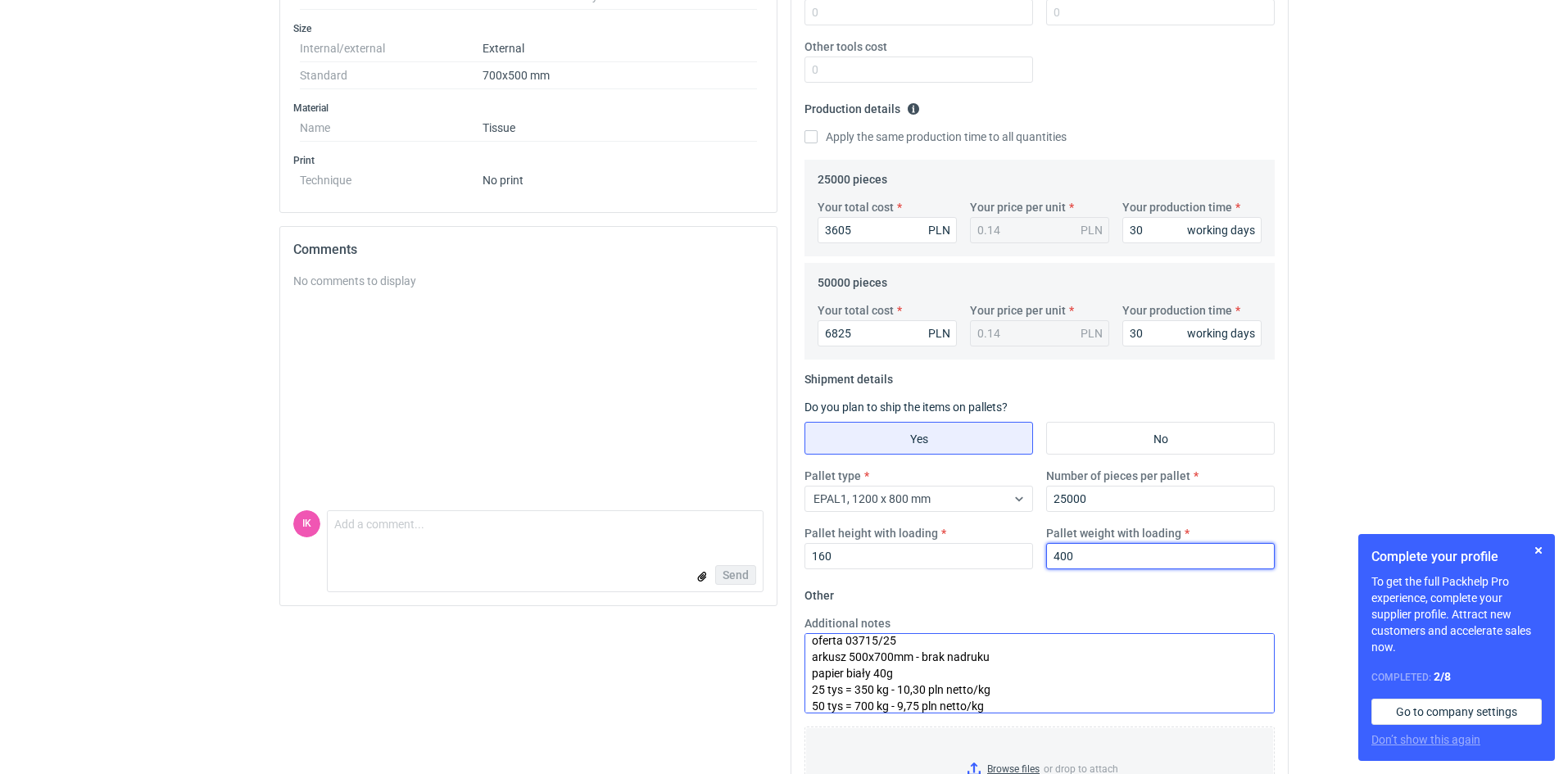
type input "400"
click at [1022, 674] on textarea "oferta 03715/25 arkusz 500x700mm - brak nadruku papier biały 40g 25 tys = 350 k…" at bounding box center [1040, 673] width 471 height 80
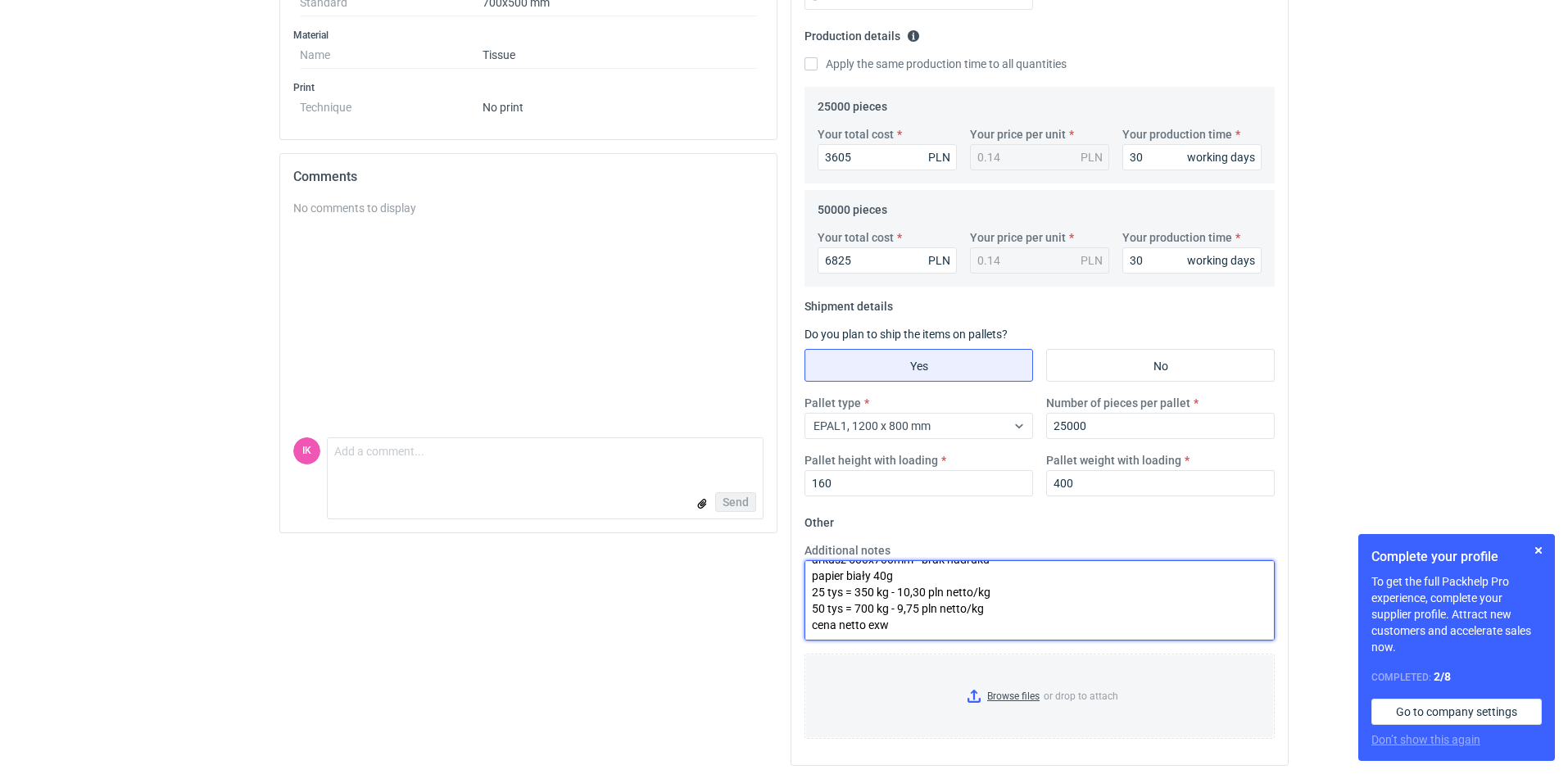
scroll to position [0, 0]
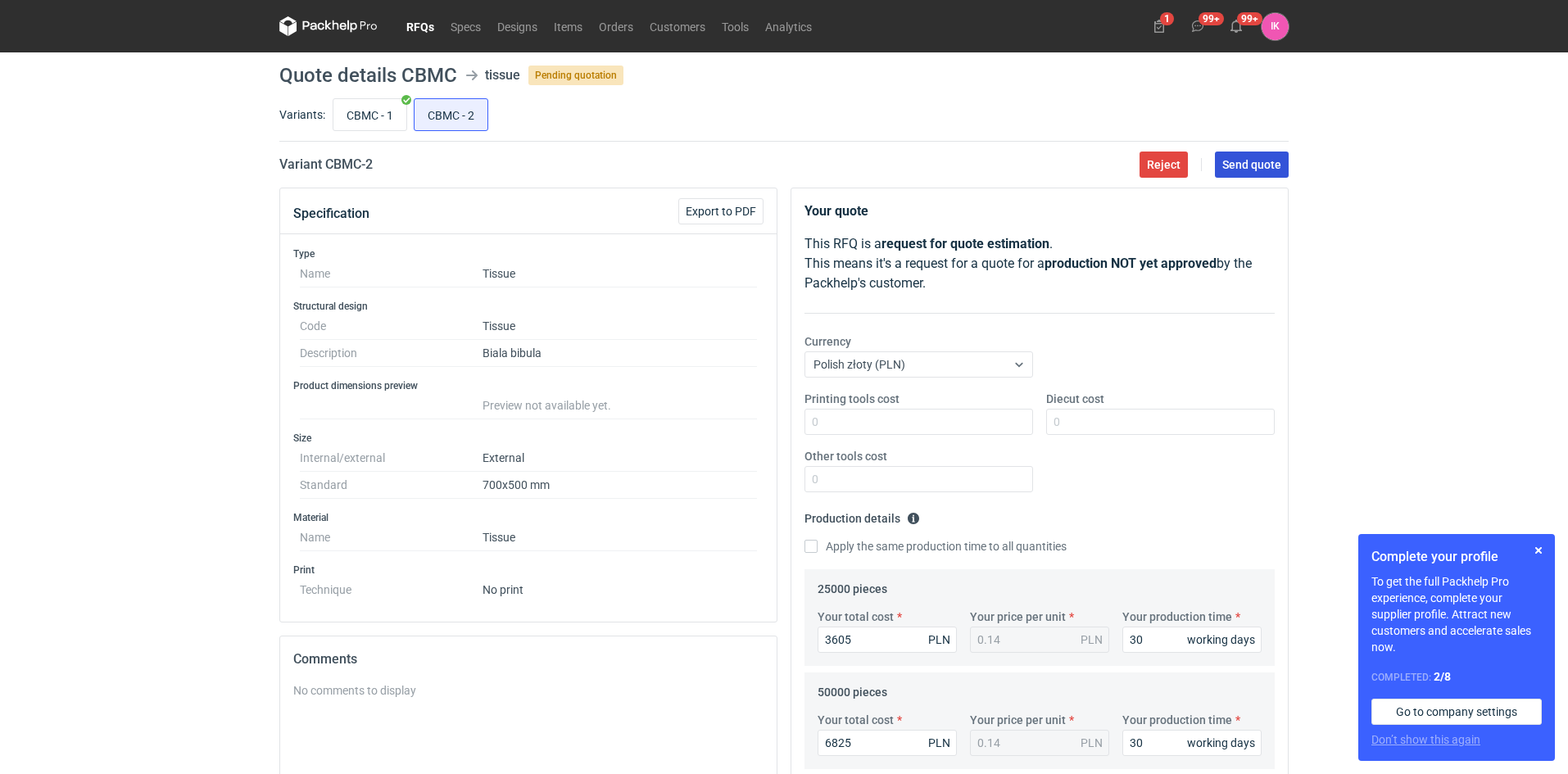
click at [1243, 164] on span "Send quote" at bounding box center [1251, 164] width 59 height 12
